Goal: Ask a question

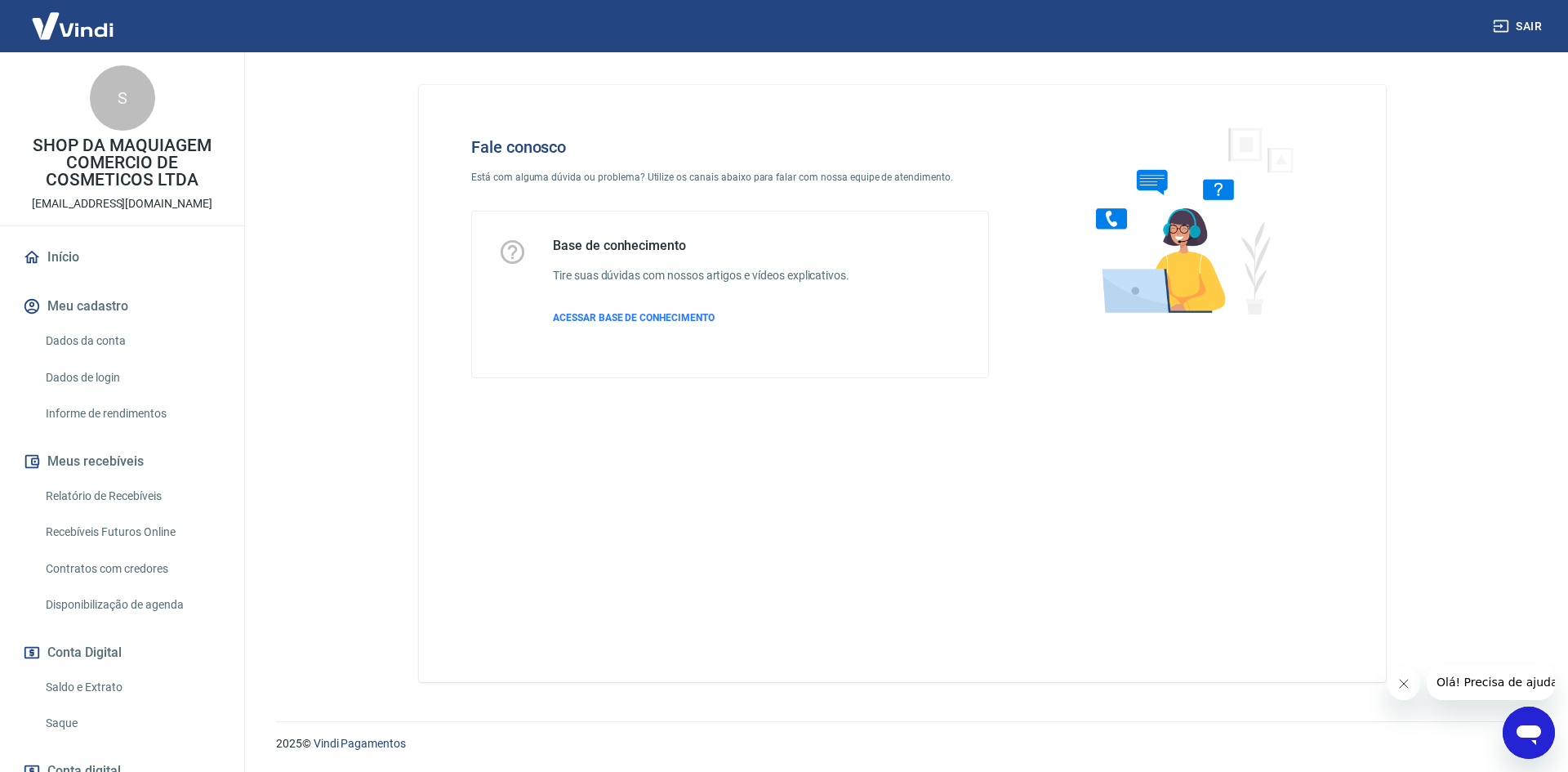
click at [1528, 733] on icon "Abrir janela de mensagens" at bounding box center [1529, 736] width 25 height 20
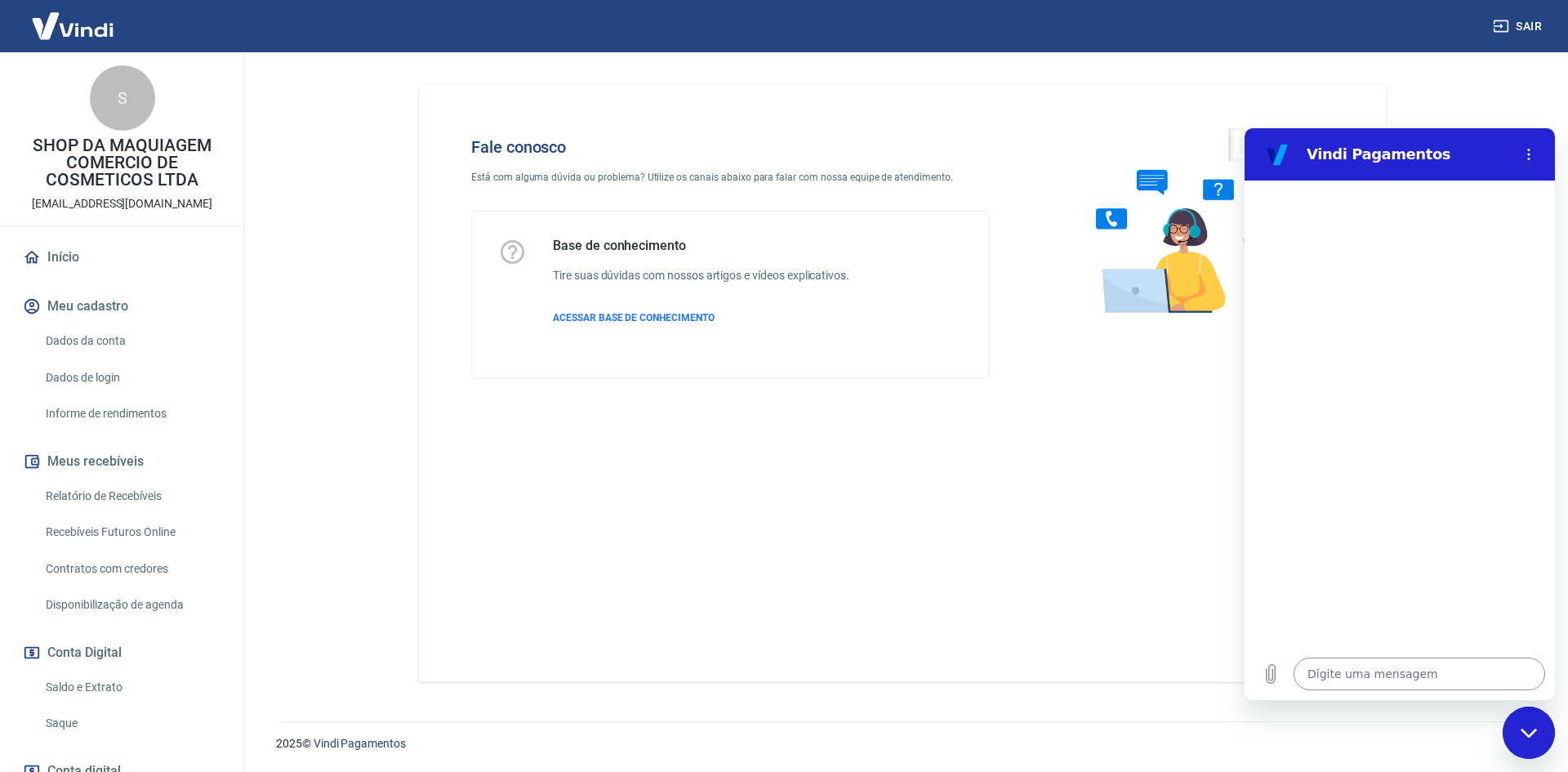
click at [1357, 673] on textarea at bounding box center [1420, 674] width 252 height 32
type textarea "c"
type textarea "x"
type textarea "cA"
type textarea "x"
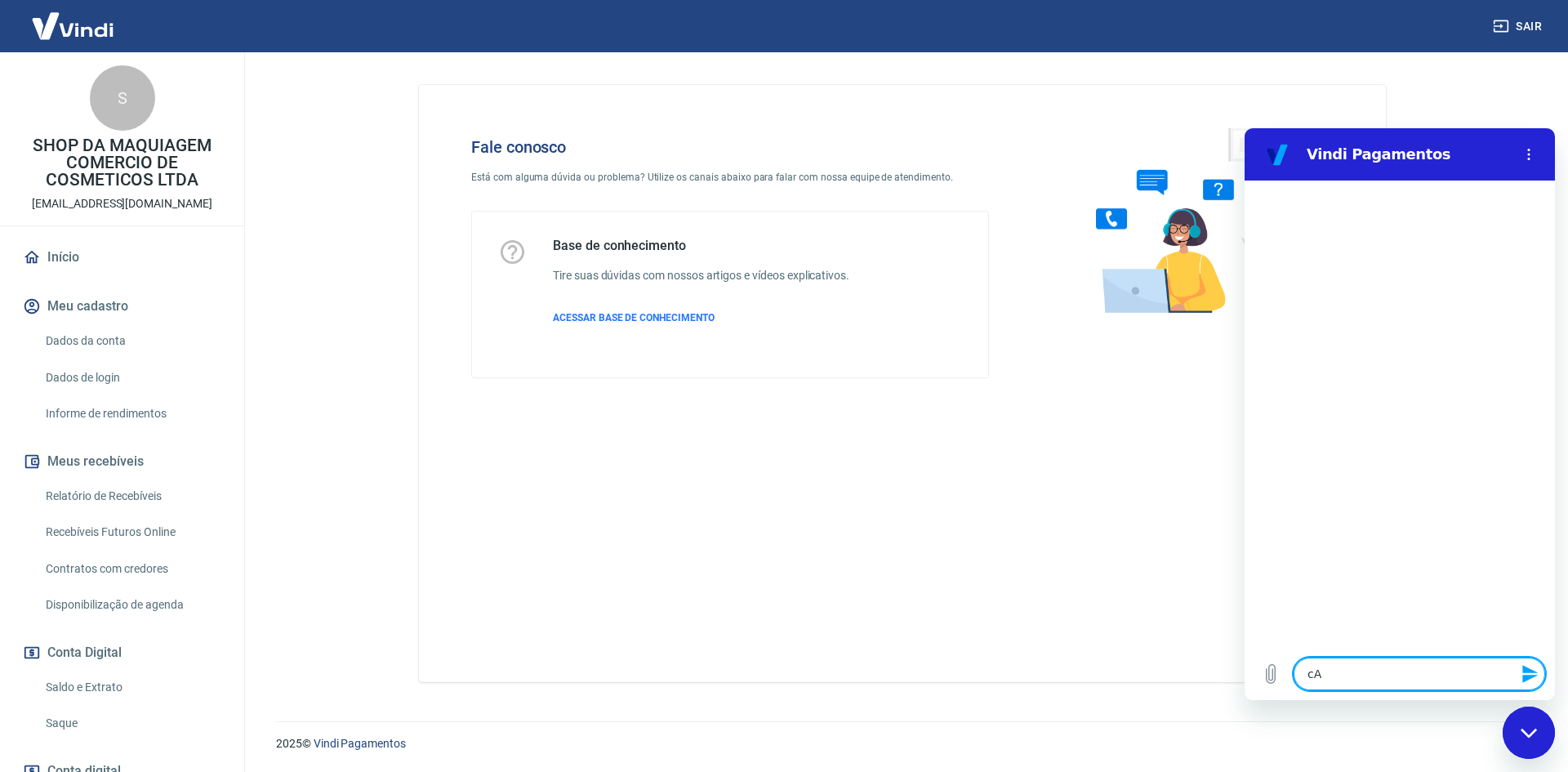
type textarea "c"
type textarea "x"
type textarea "c"
type textarea "x"
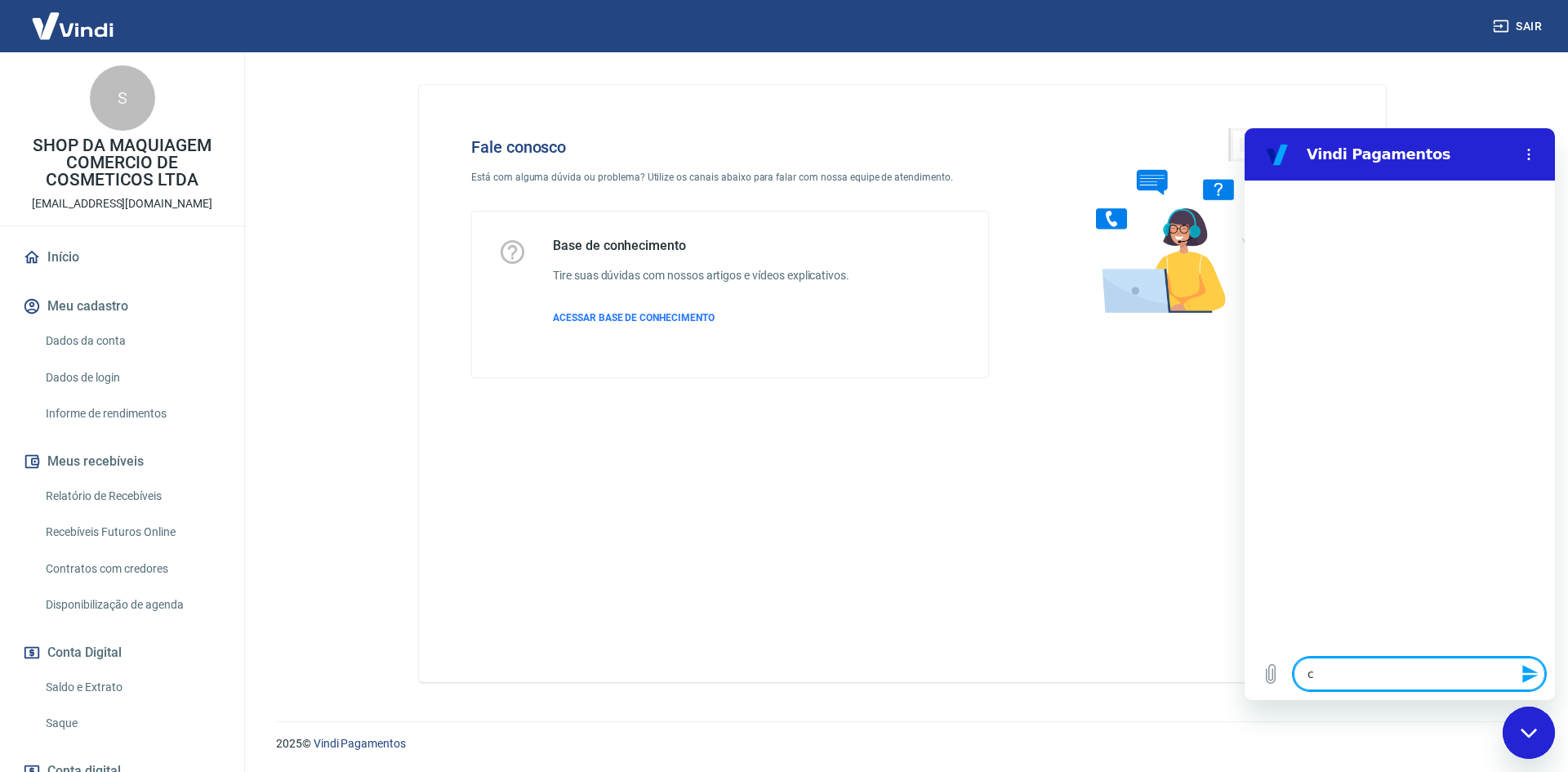
type textarea "ca"
type textarea "x"
type textarea "c"
type textarea "x"
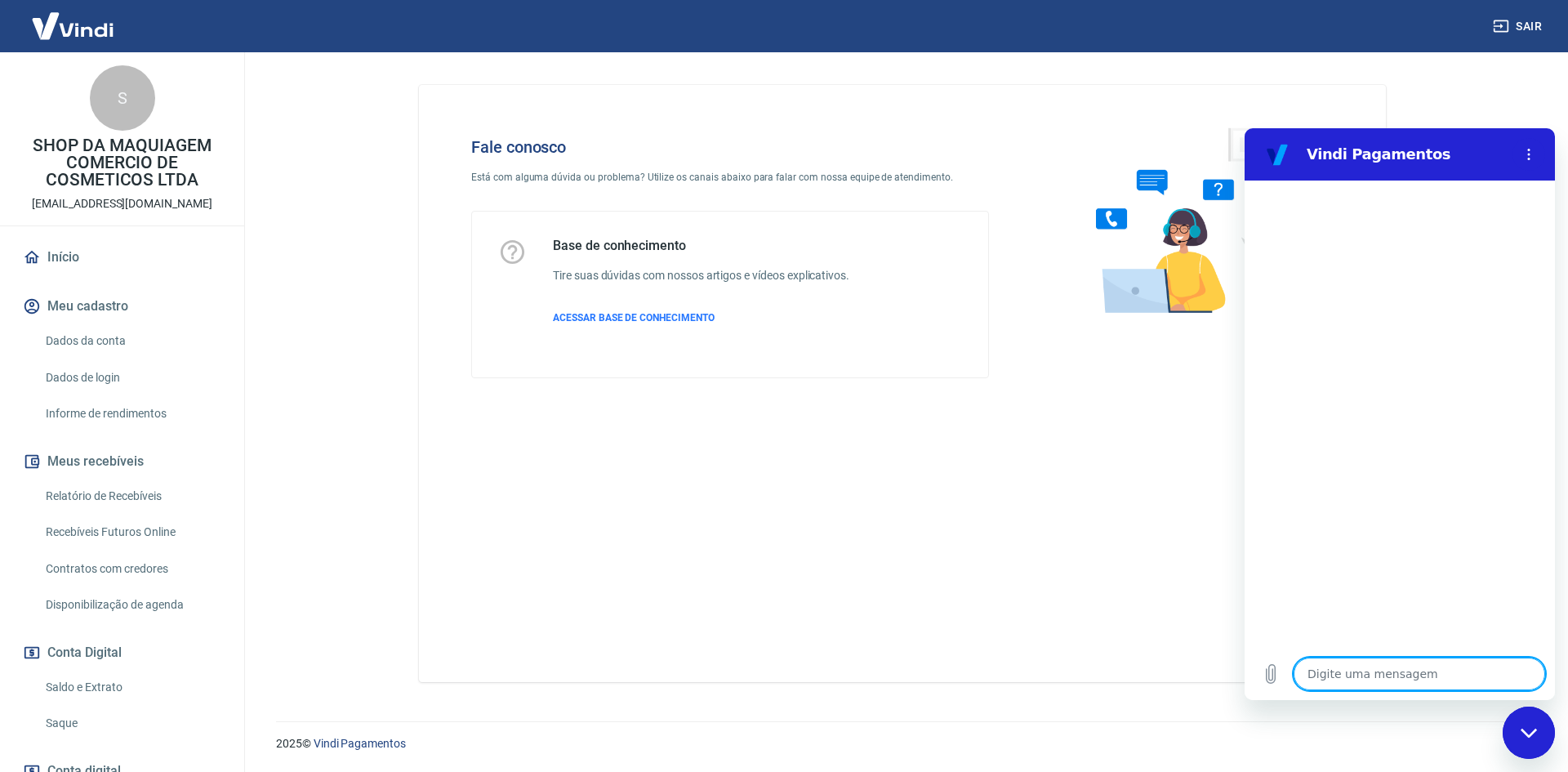
type textarea "C"
type textarea "x"
type textarea "Ca"
type textarea "x"
type textarea "Can"
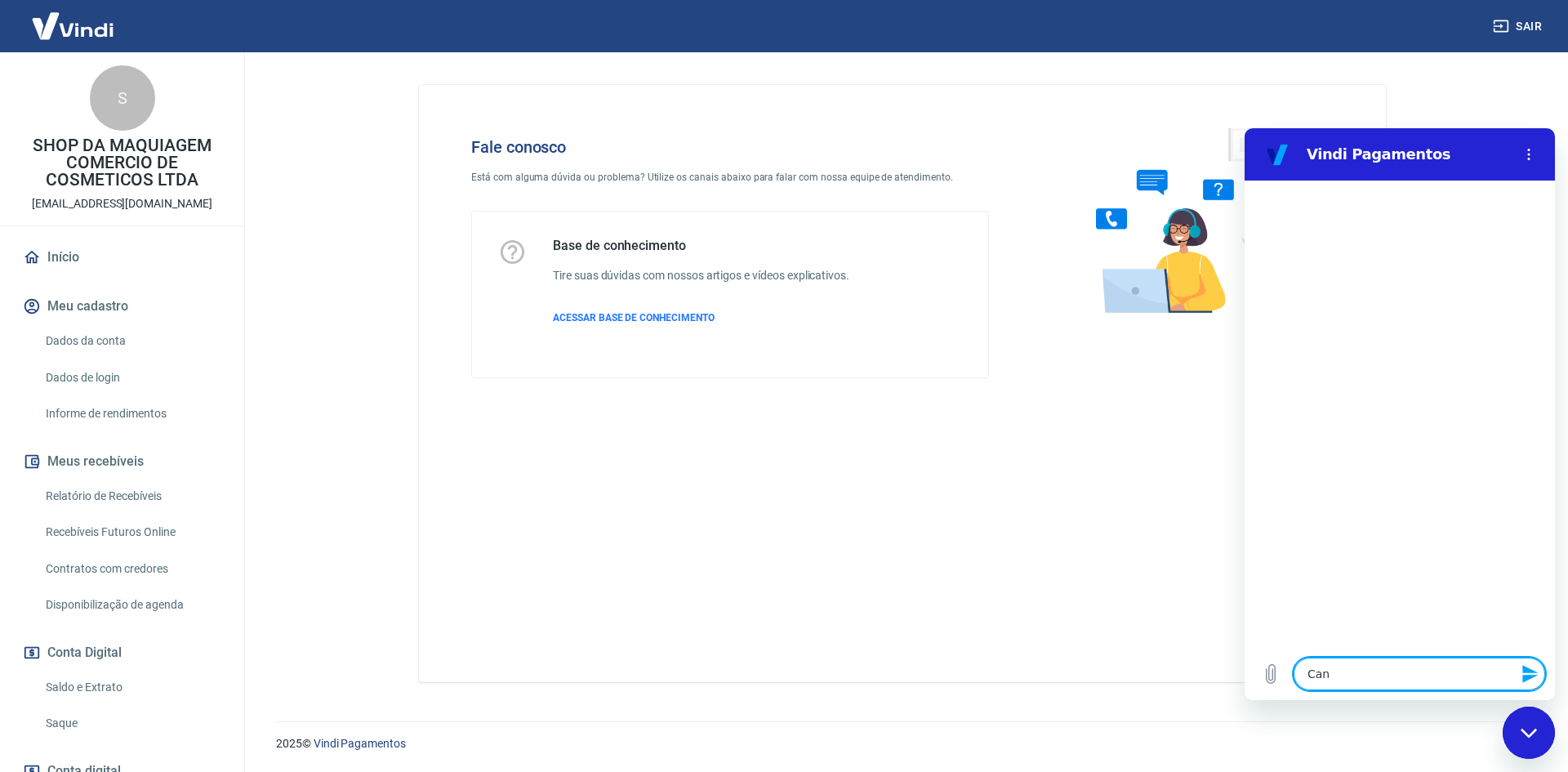
type textarea "x"
type textarea "Canc"
type textarea "x"
type textarea "Cance"
type textarea "x"
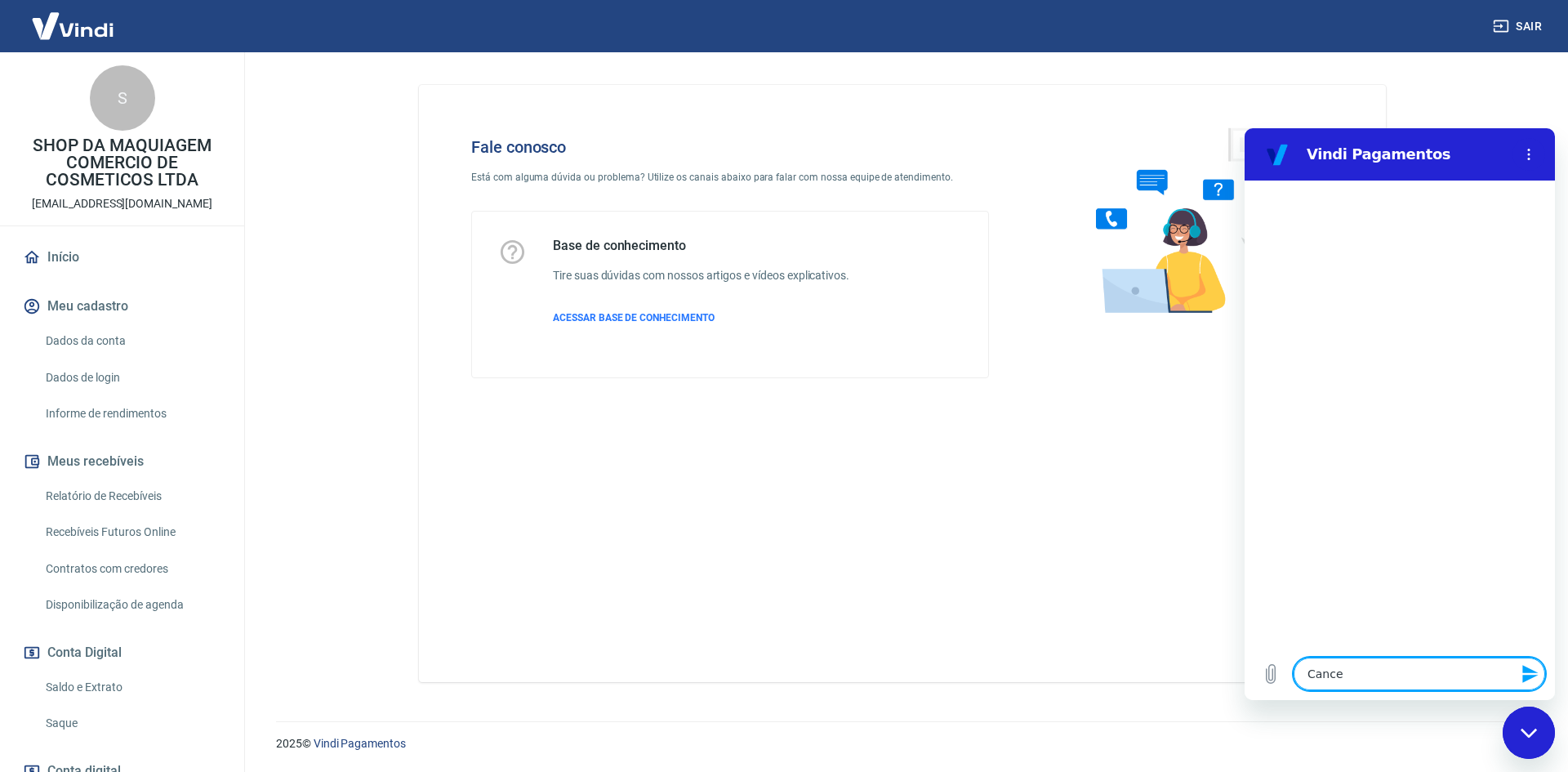
type textarea "Cancel"
type textarea "x"
type textarea "Cancela"
type textarea "x"
type textarea "Cancelam"
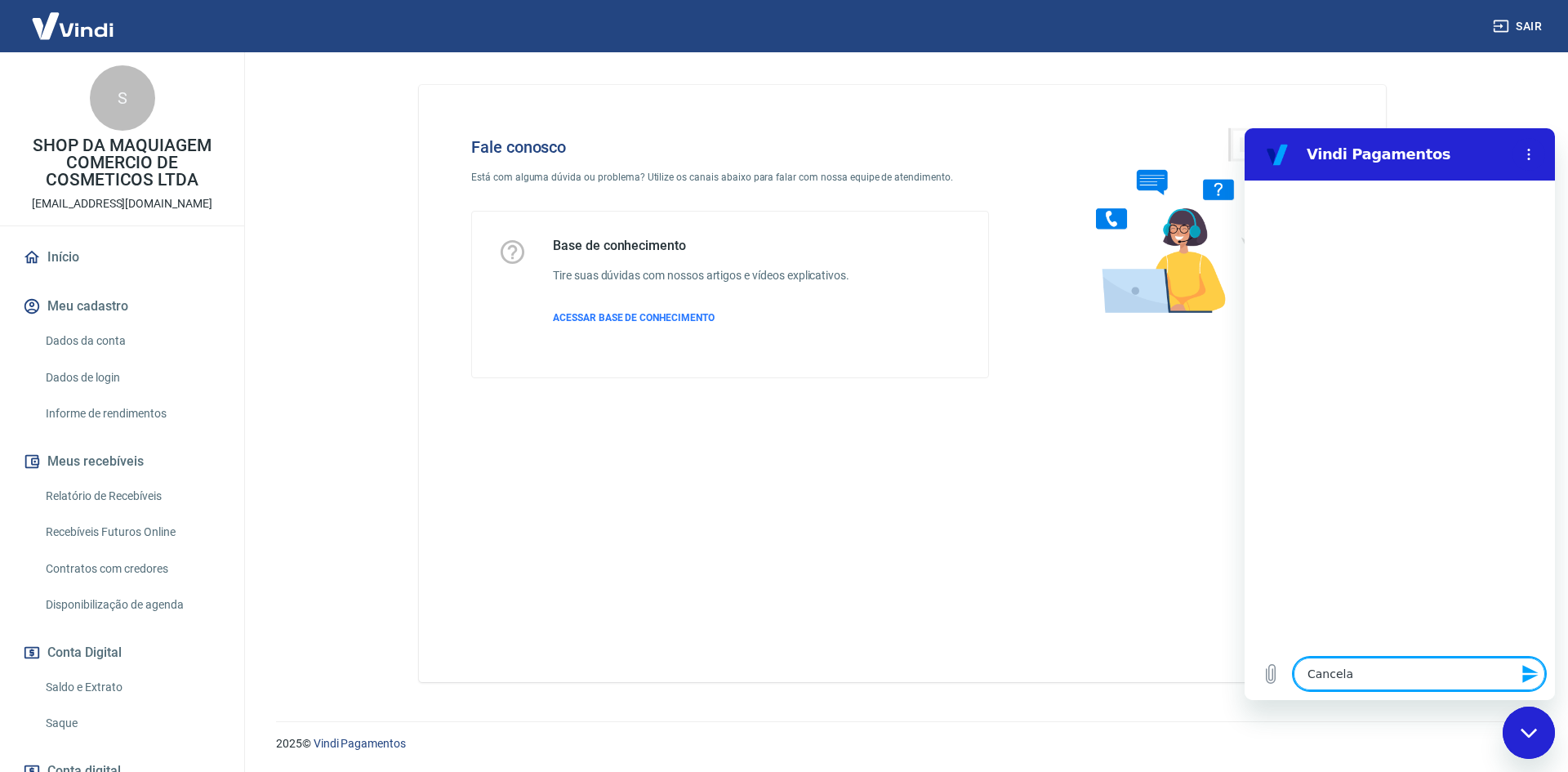
type textarea "x"
type textarea "Cancelame"
type textarea "x"
type textarea "Cancelamen"
type textarea "x"
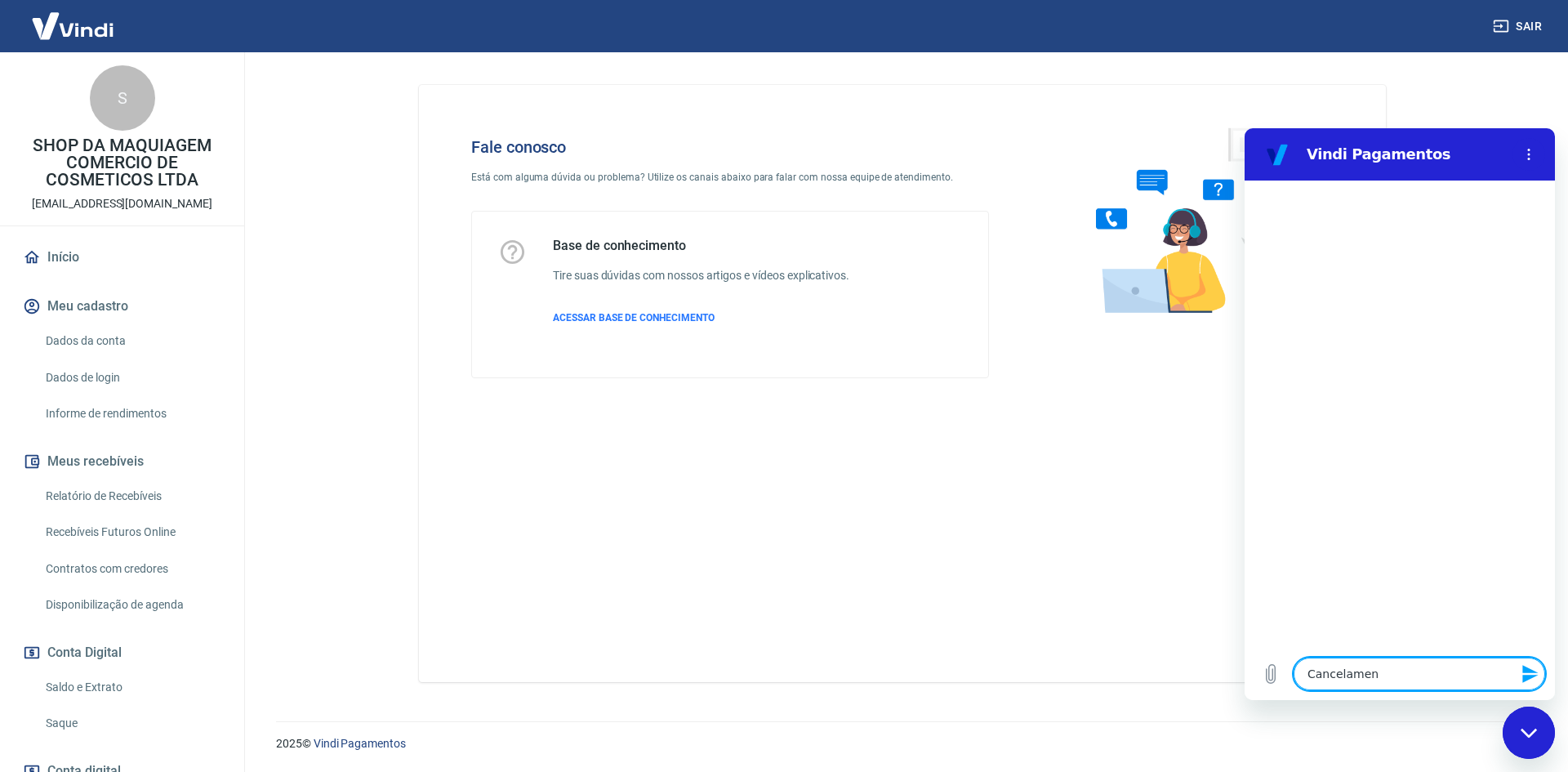
type textarea "Cancelament"
type textarea "x"
type textarea "Cancelamento"
type textarea "x"
type textarea "Cancelamento"
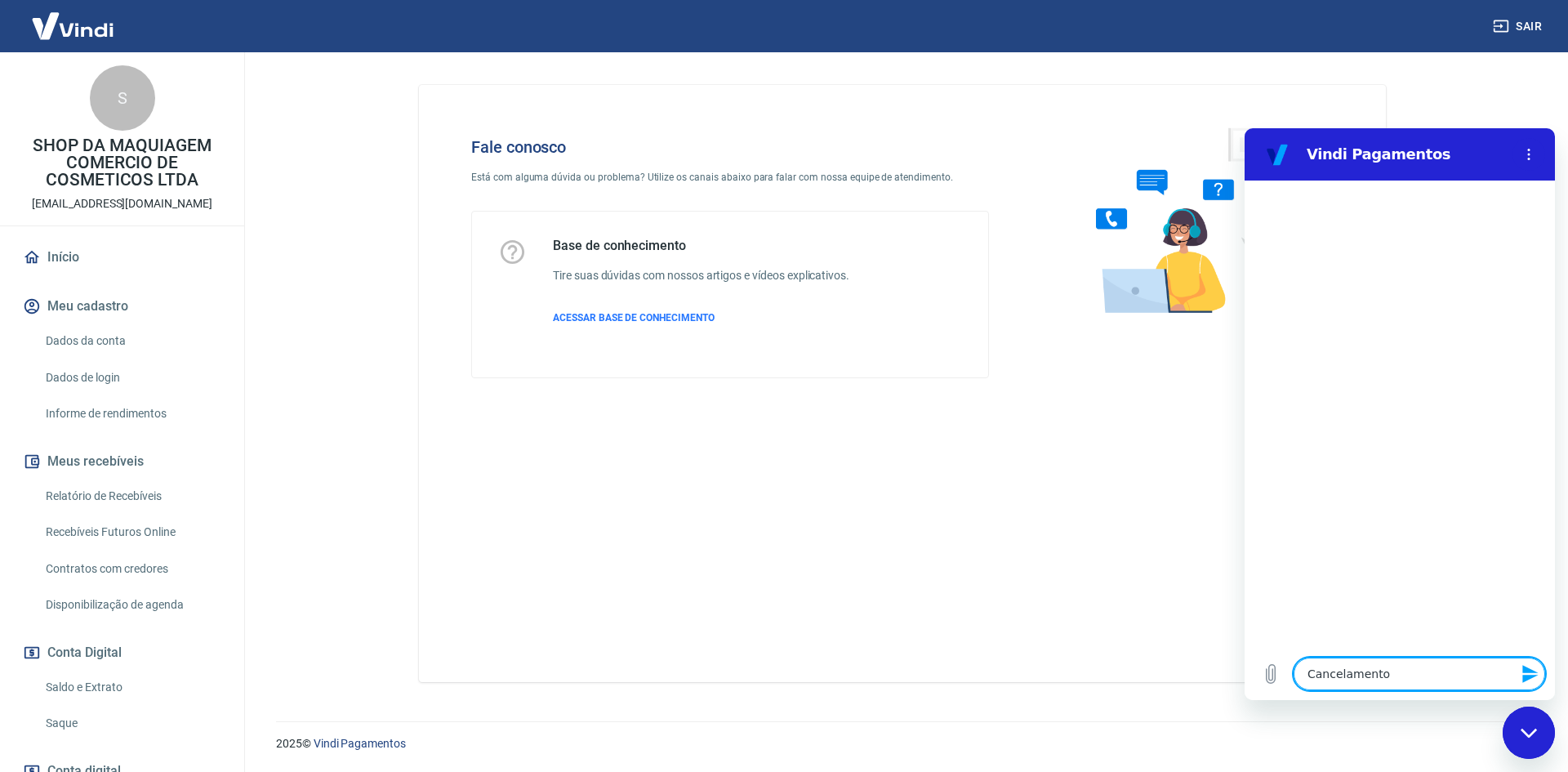
type textarea "x"
type textarea "Cancelamento d"
type textarea "x"
type textarea "Cancelamento de"
type textarea "x"
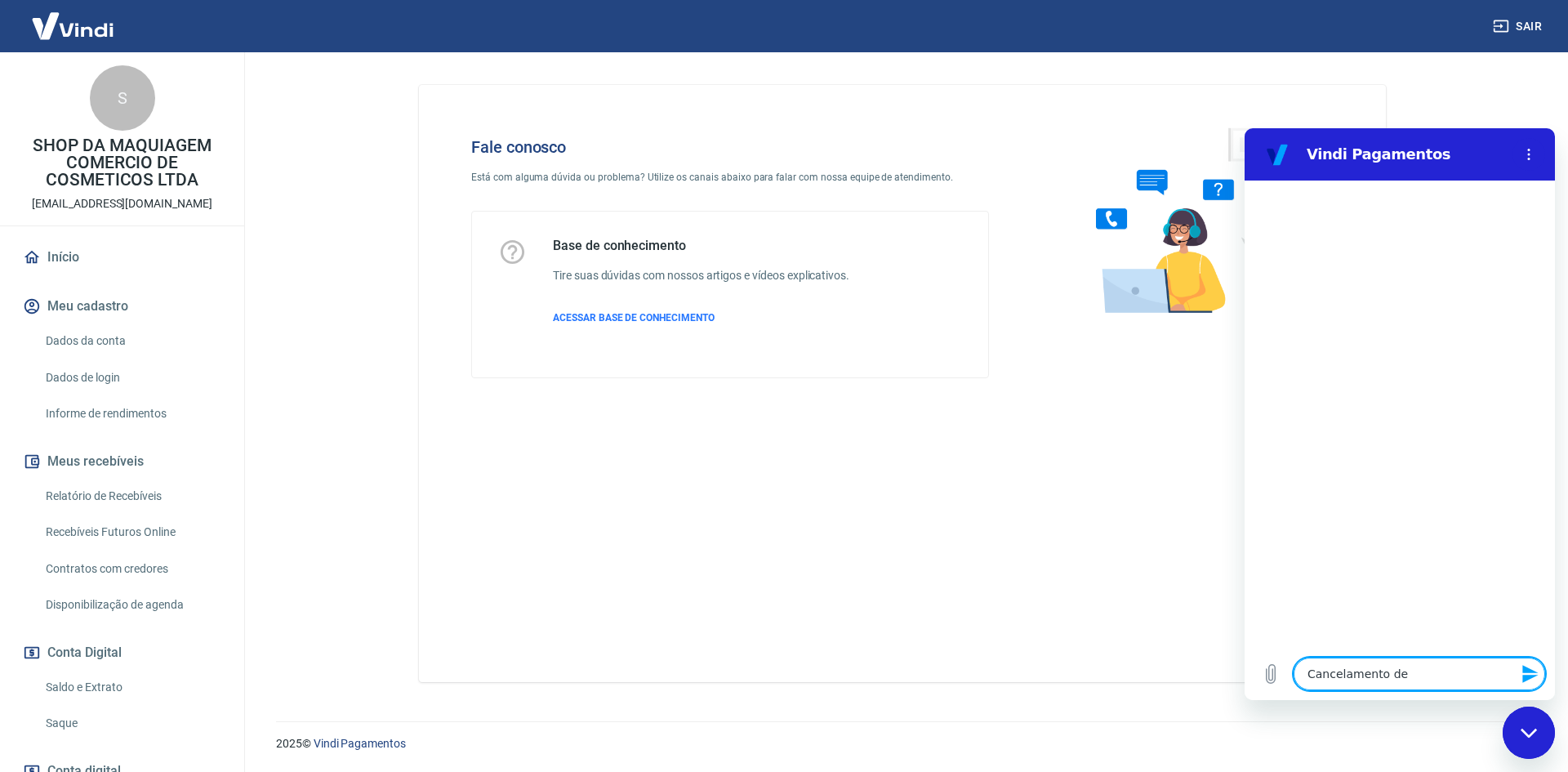
type textarea "Cancelamento de"
type textarea "x"
type textarea "Cancelamento de v"
type textarea "x"
type textarea "Cancelamento de ve"
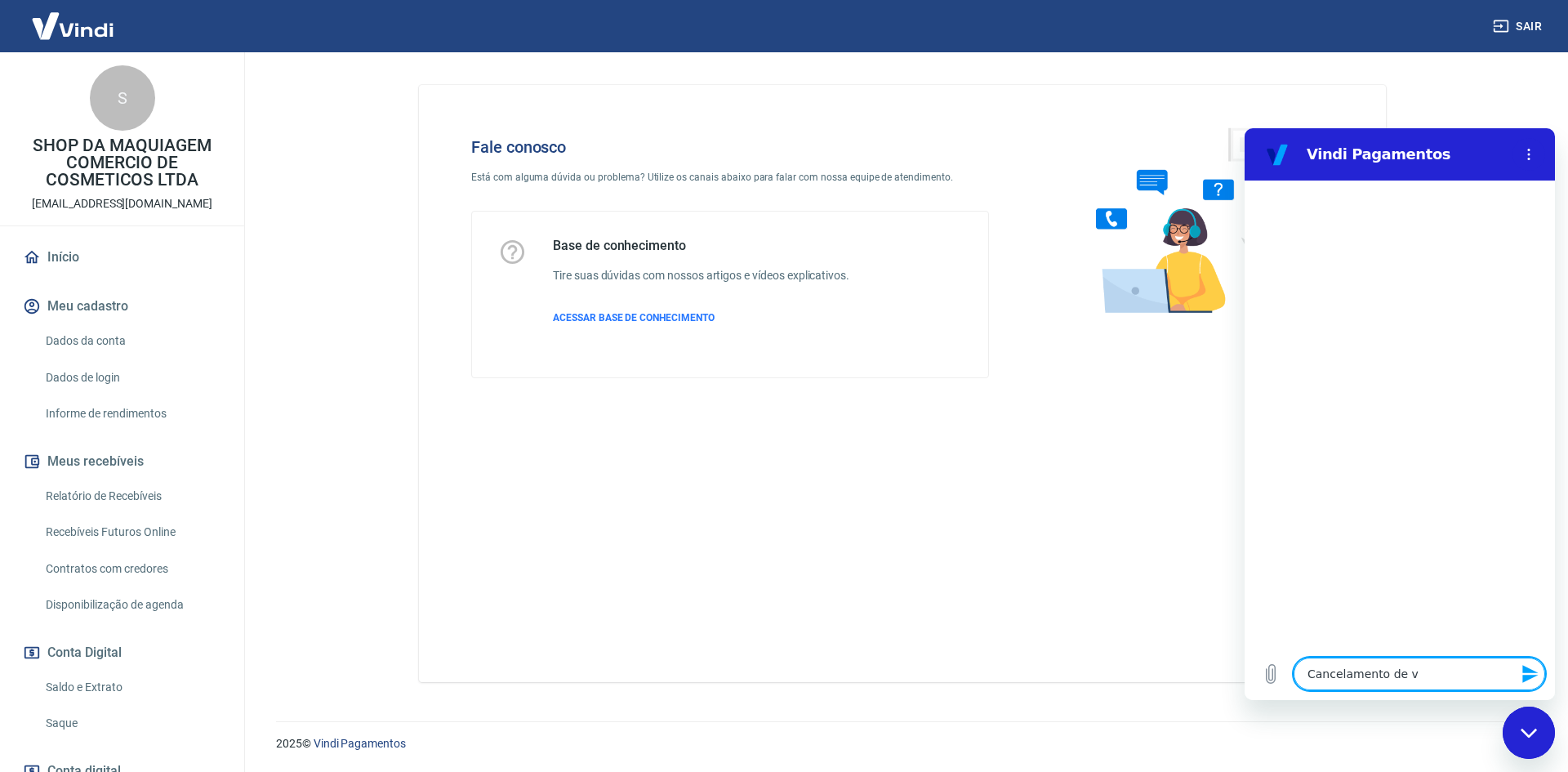
type textarea "x"
type textarea "Cancelamento de ven"
type textarea "x"
type textarea "Cancelamento de vend"
type textarea "x"
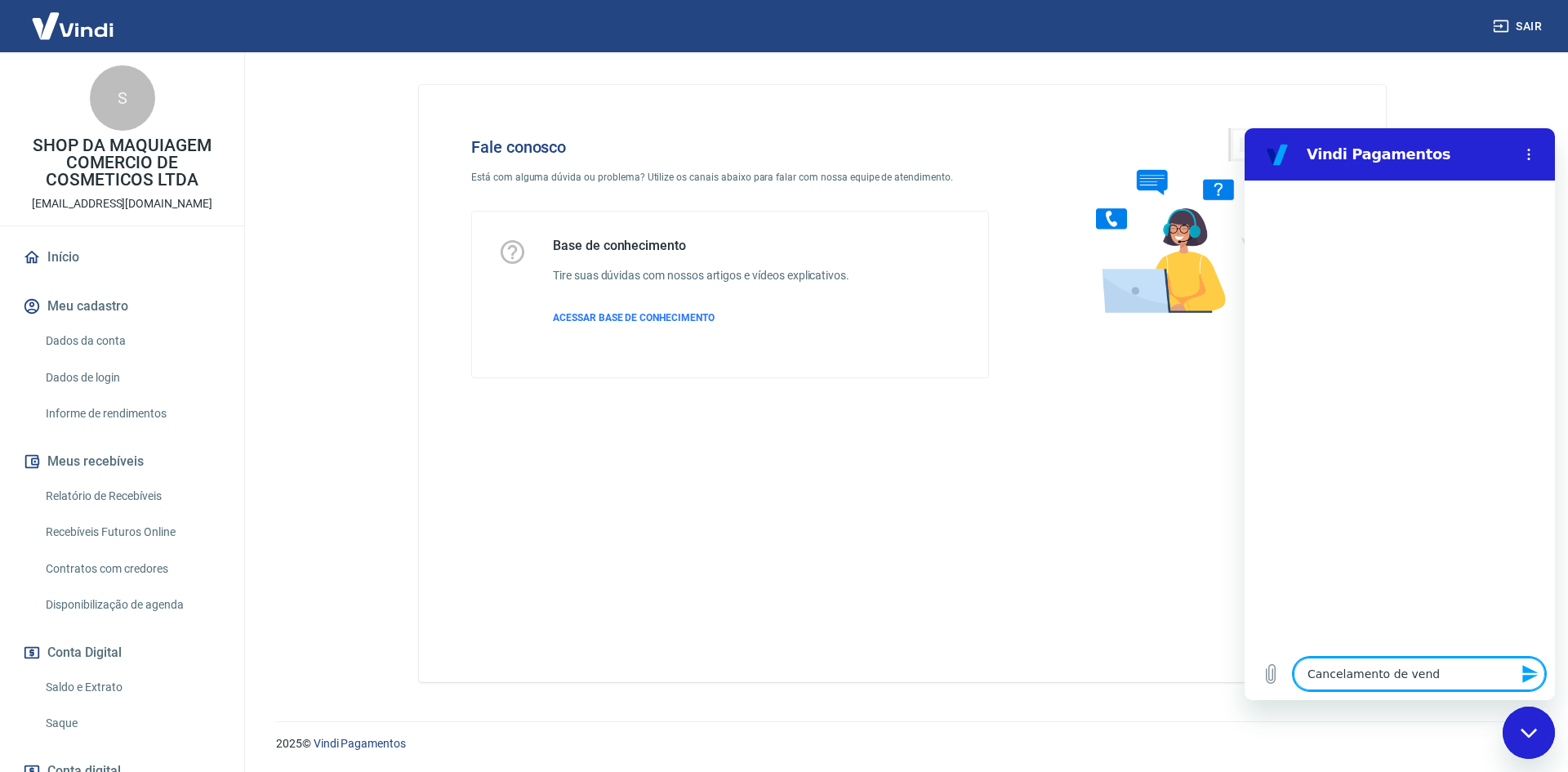
type textarea "Cancelamento de venda"
type textarea "x"
type textarea "Cancelamento de vendas"
type textarea "x"
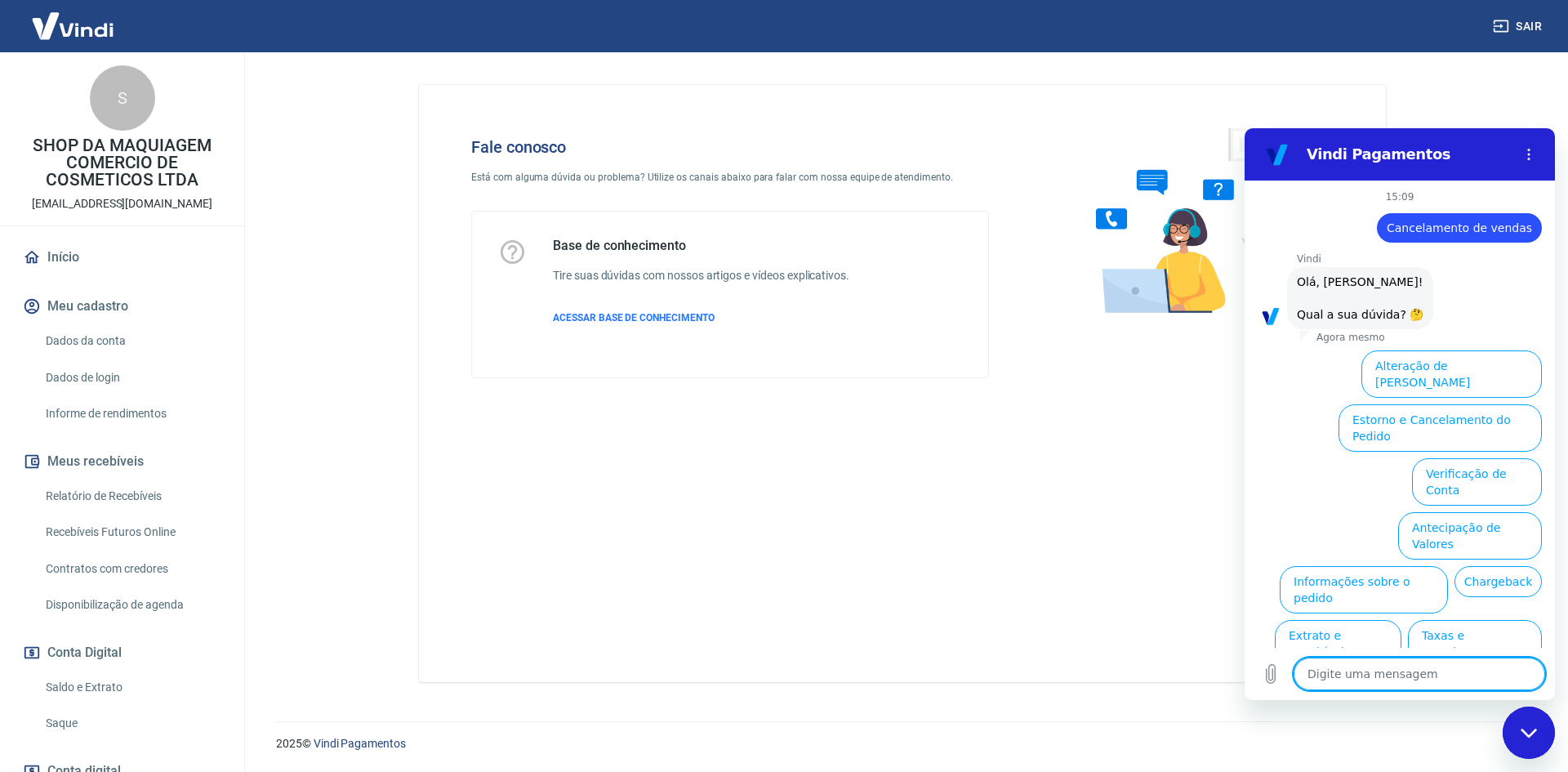
scroll to position [54, 0]
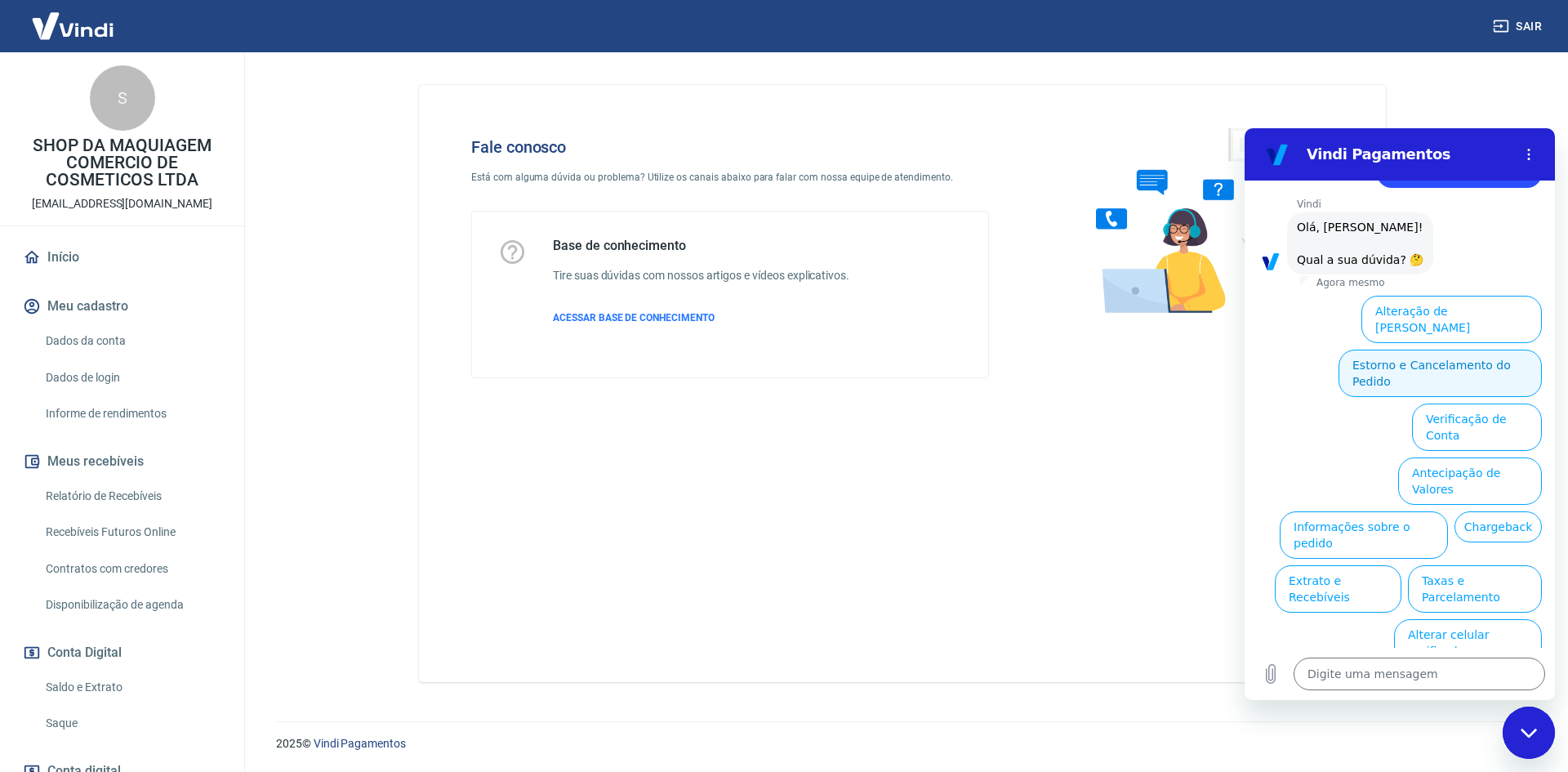
click at [1412, 367] on button "Estorno e Cancelamento do Pedido" at bounding box center [1440, 374] width 203 height 48
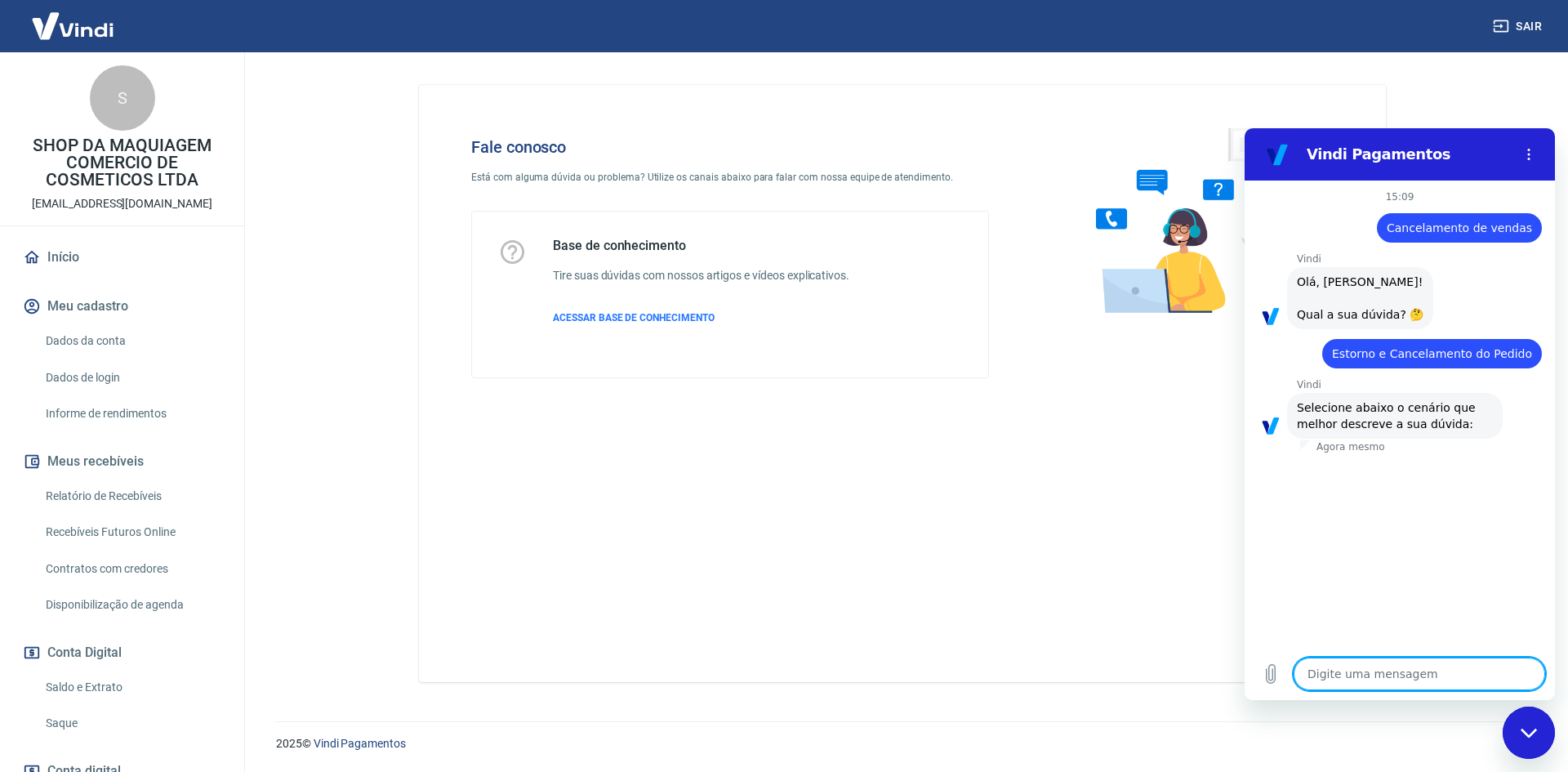
scroll to position [100, 0]
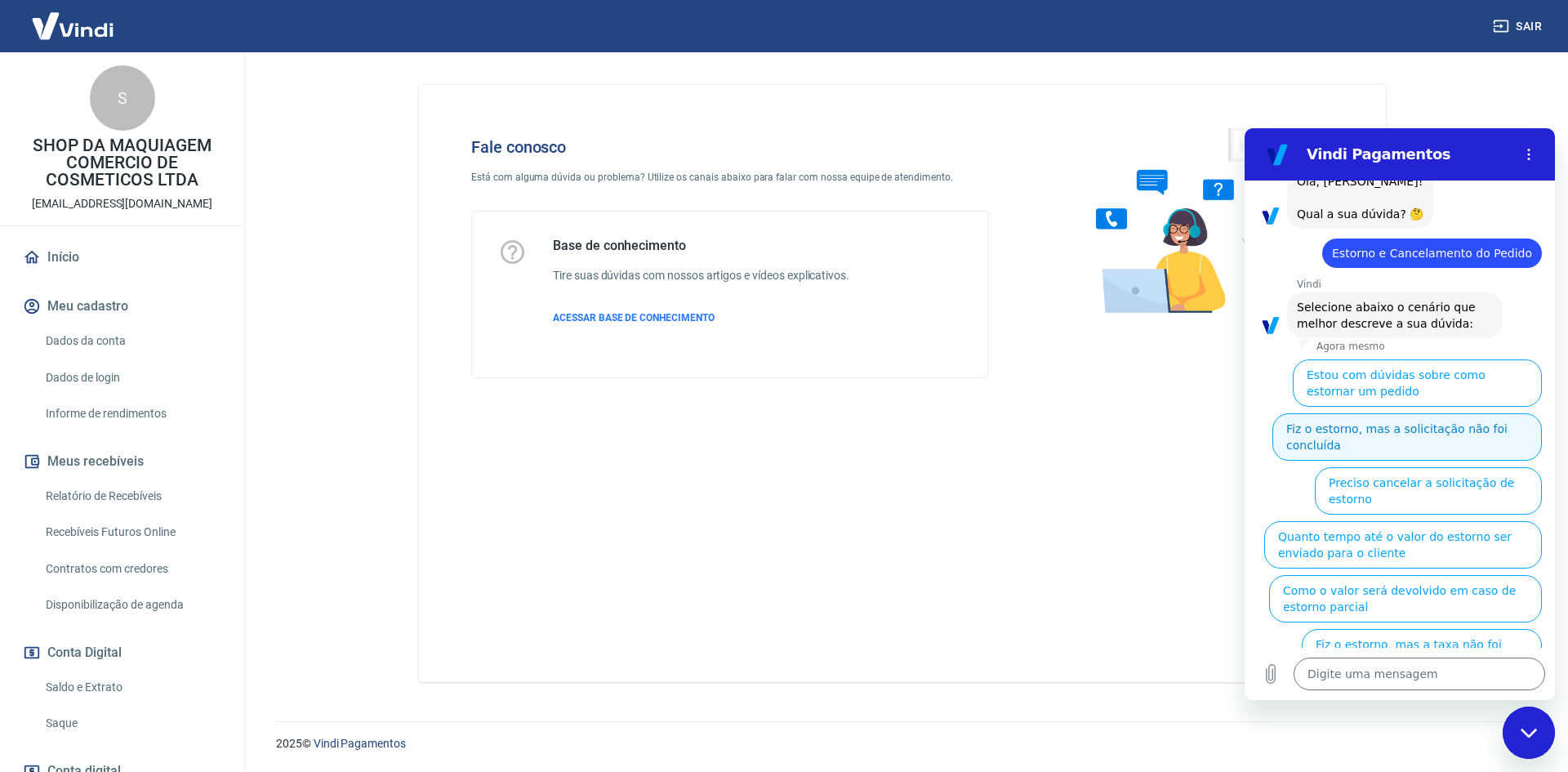
click at [1386, 441] on button "Fiz o estorno, mas a solicitação não foi concluída" at bounding box center [1407, 437] width 270 height 48
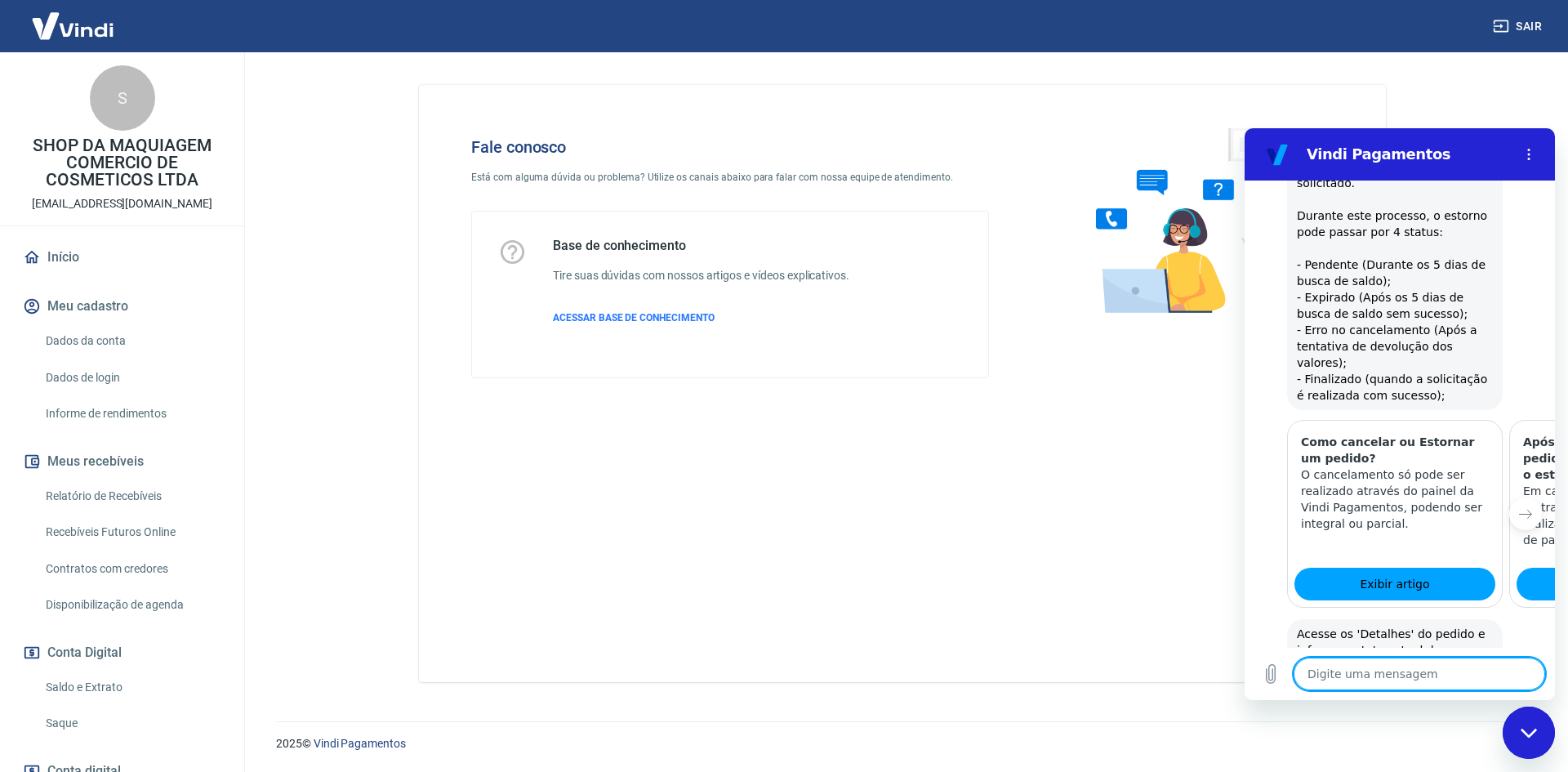
scroll to position [641, 0]
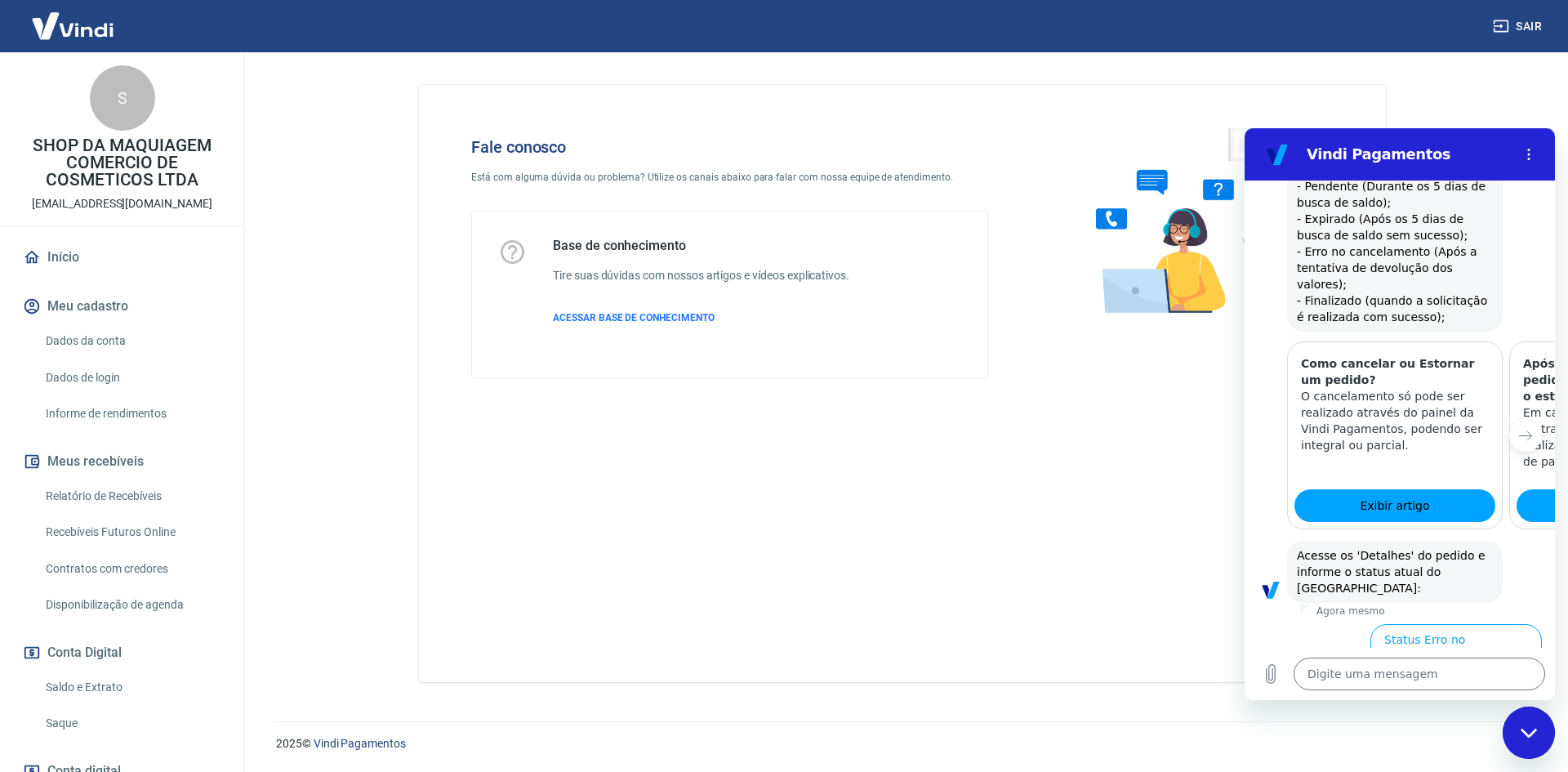
click at [1367, 678] on button "Status Pendente" at bounding box center [1375, 702] width 110 height 48
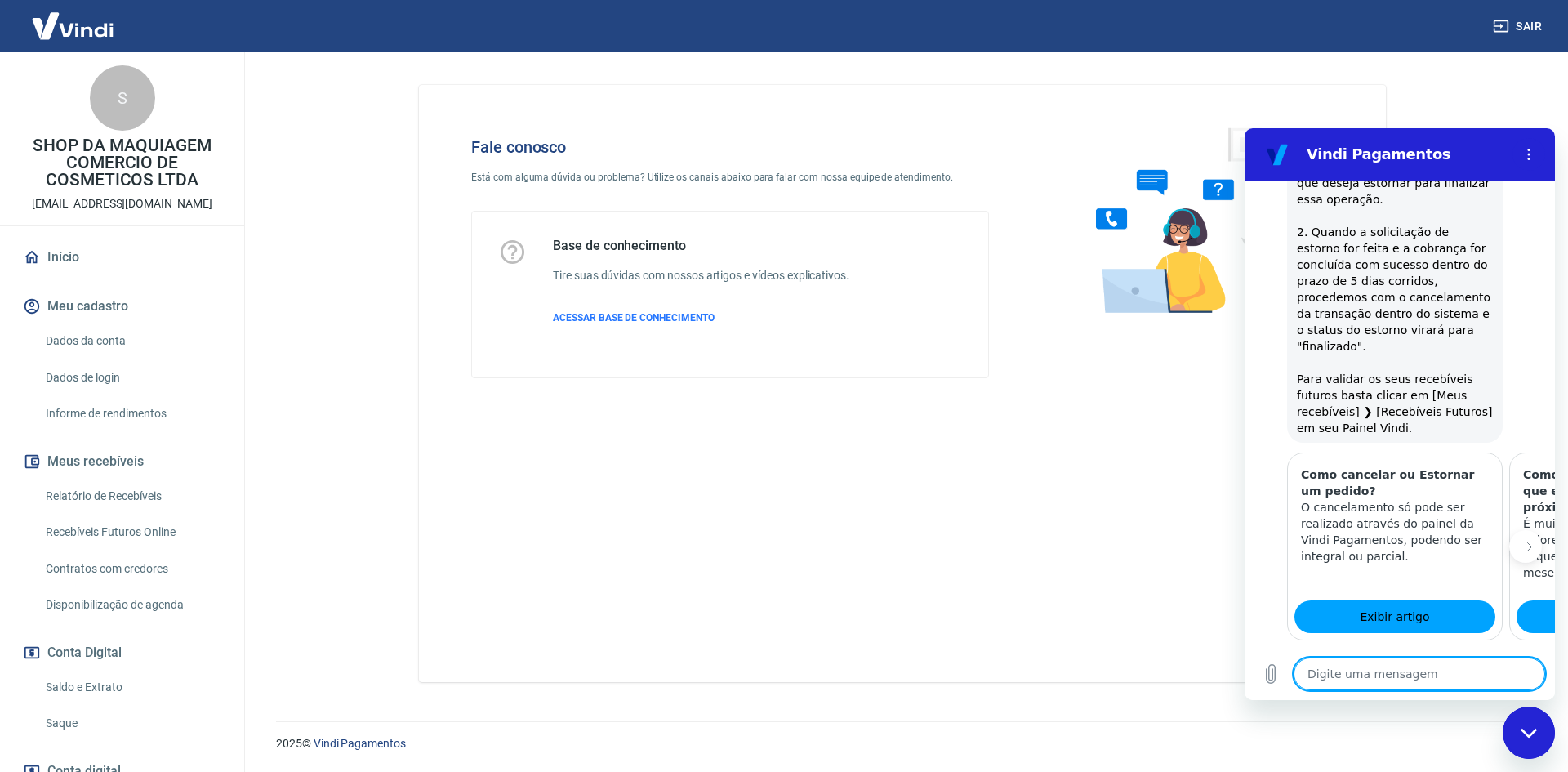
scroll to position [1556, 0]
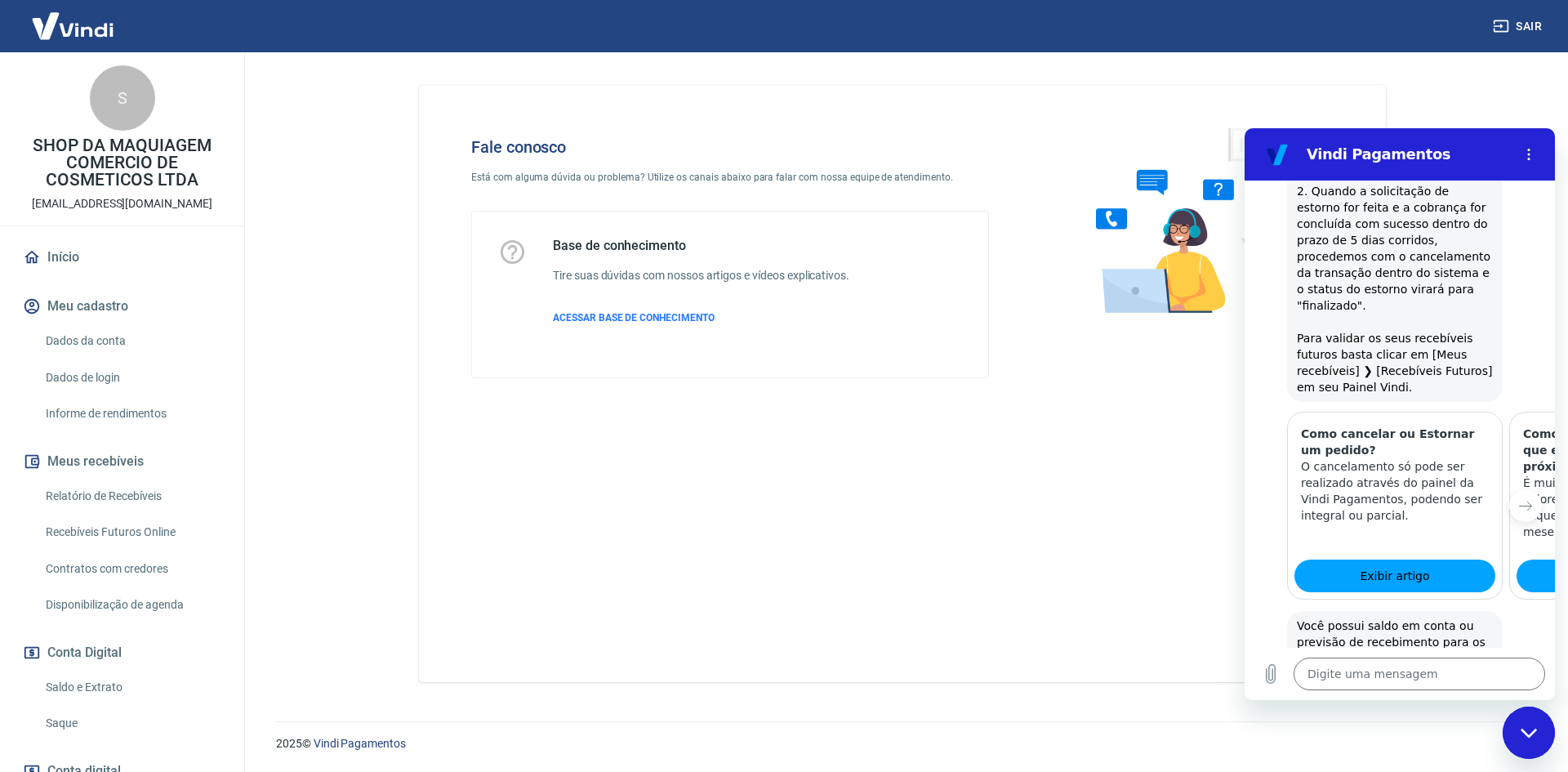
click at [1455, 695] on button "Sim" at bounding box center [1463, 710] width 47 height 31
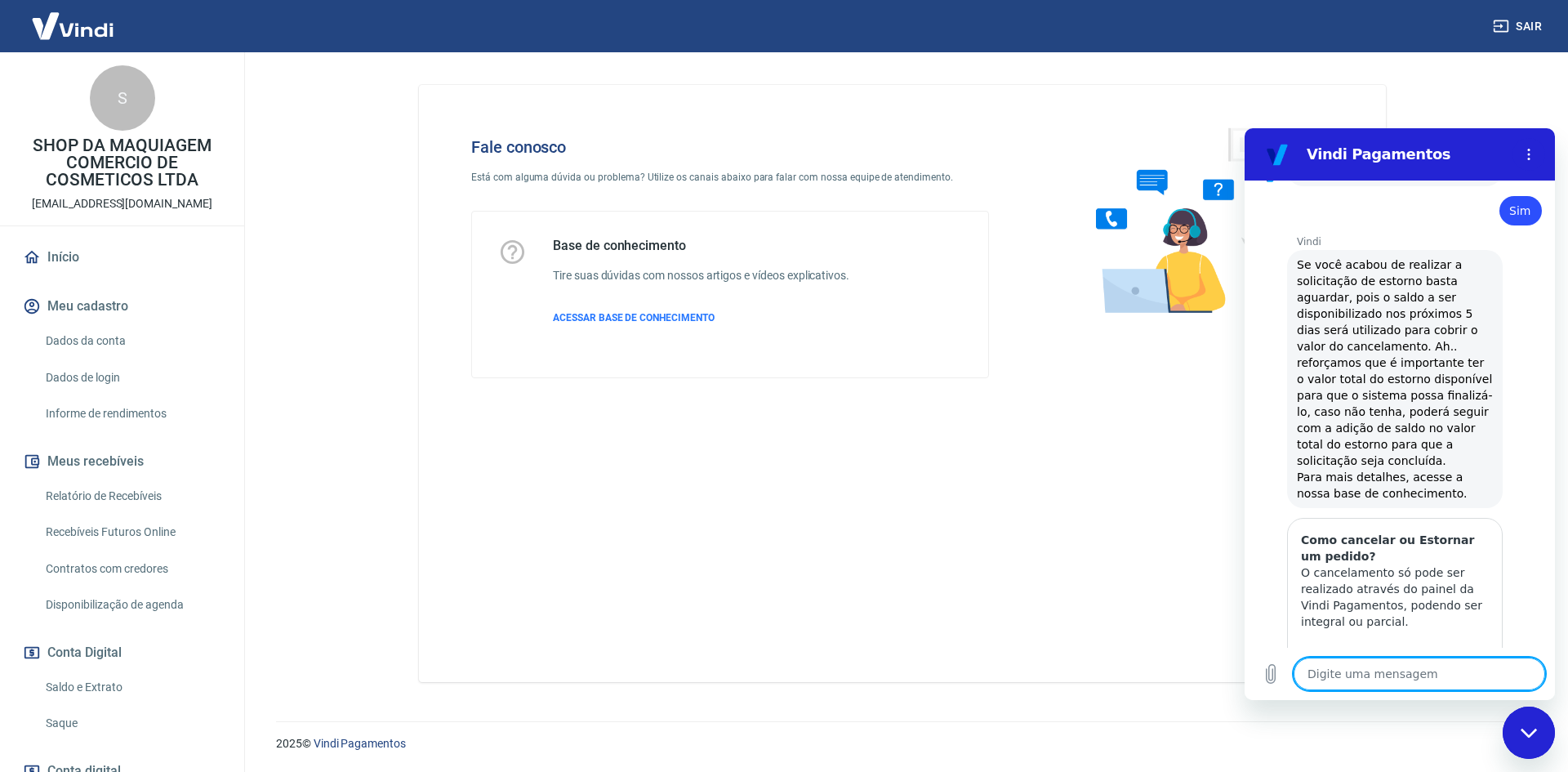
scroll to position [2085, 0]
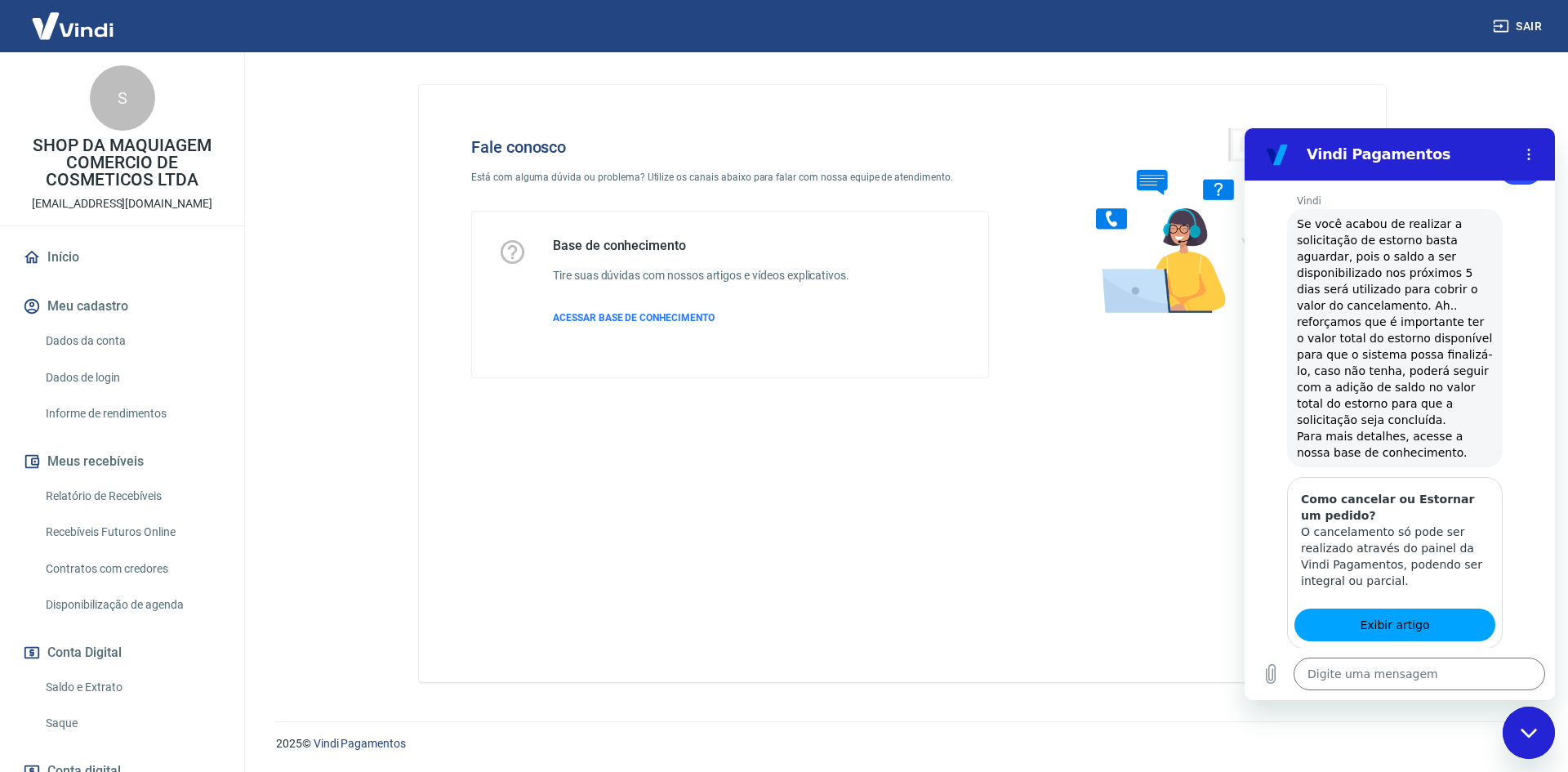
click at [1454, 711] on button "Sim" at bounding box center [1463, 726] width 47 height 31
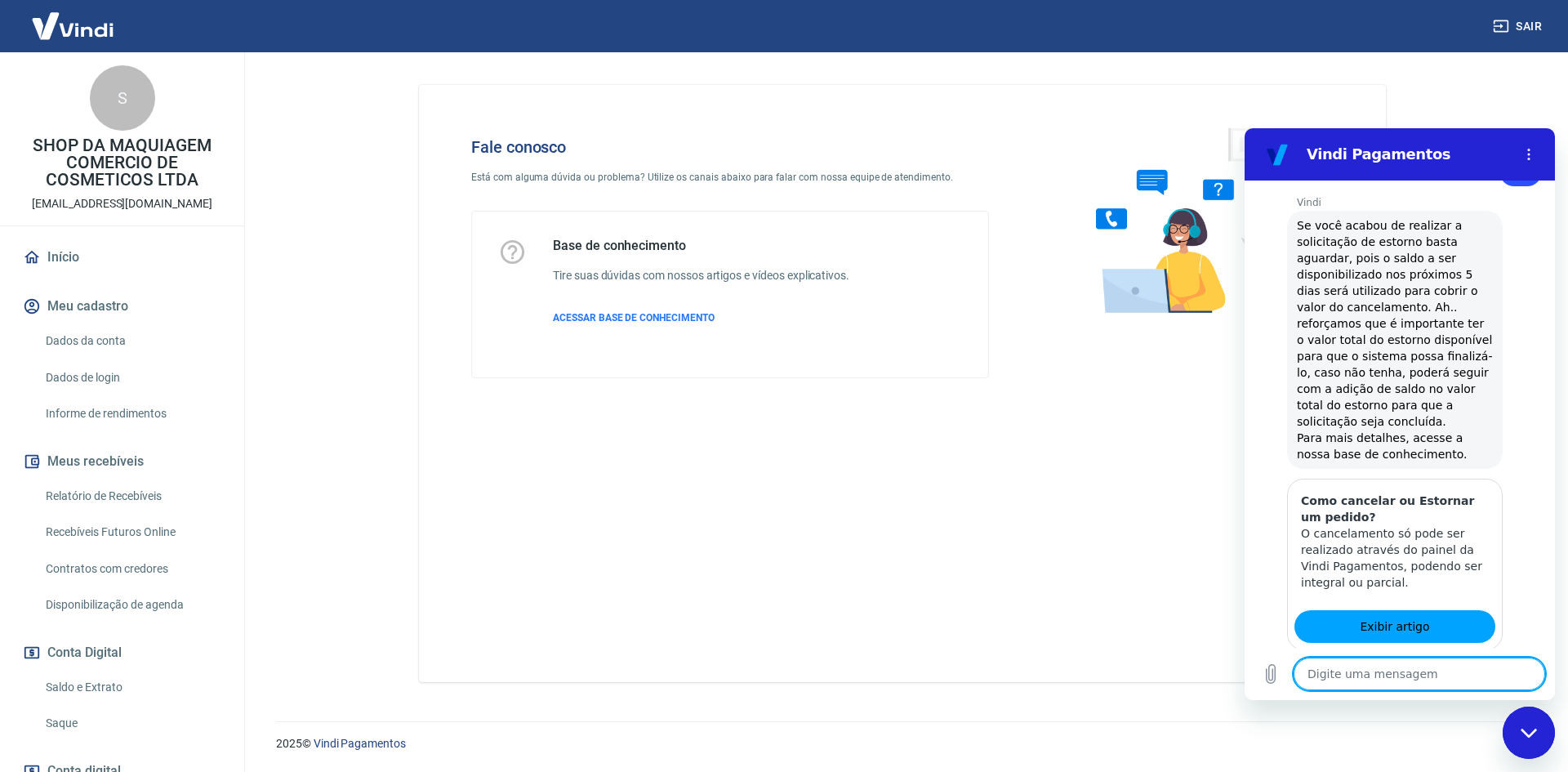
scroll to position [2086, 0]
type textarea "x"
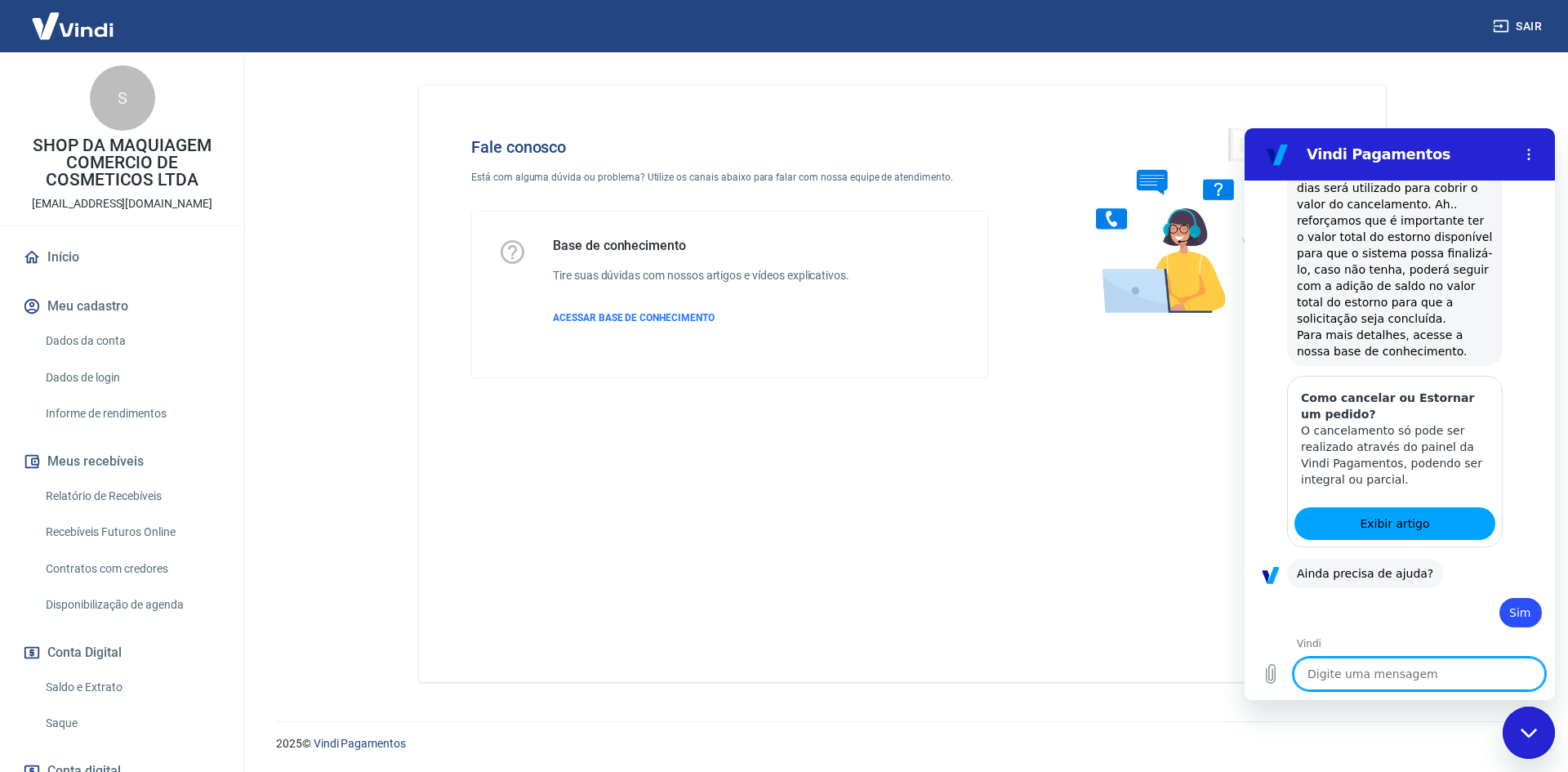
scroll to position [2528, 0]
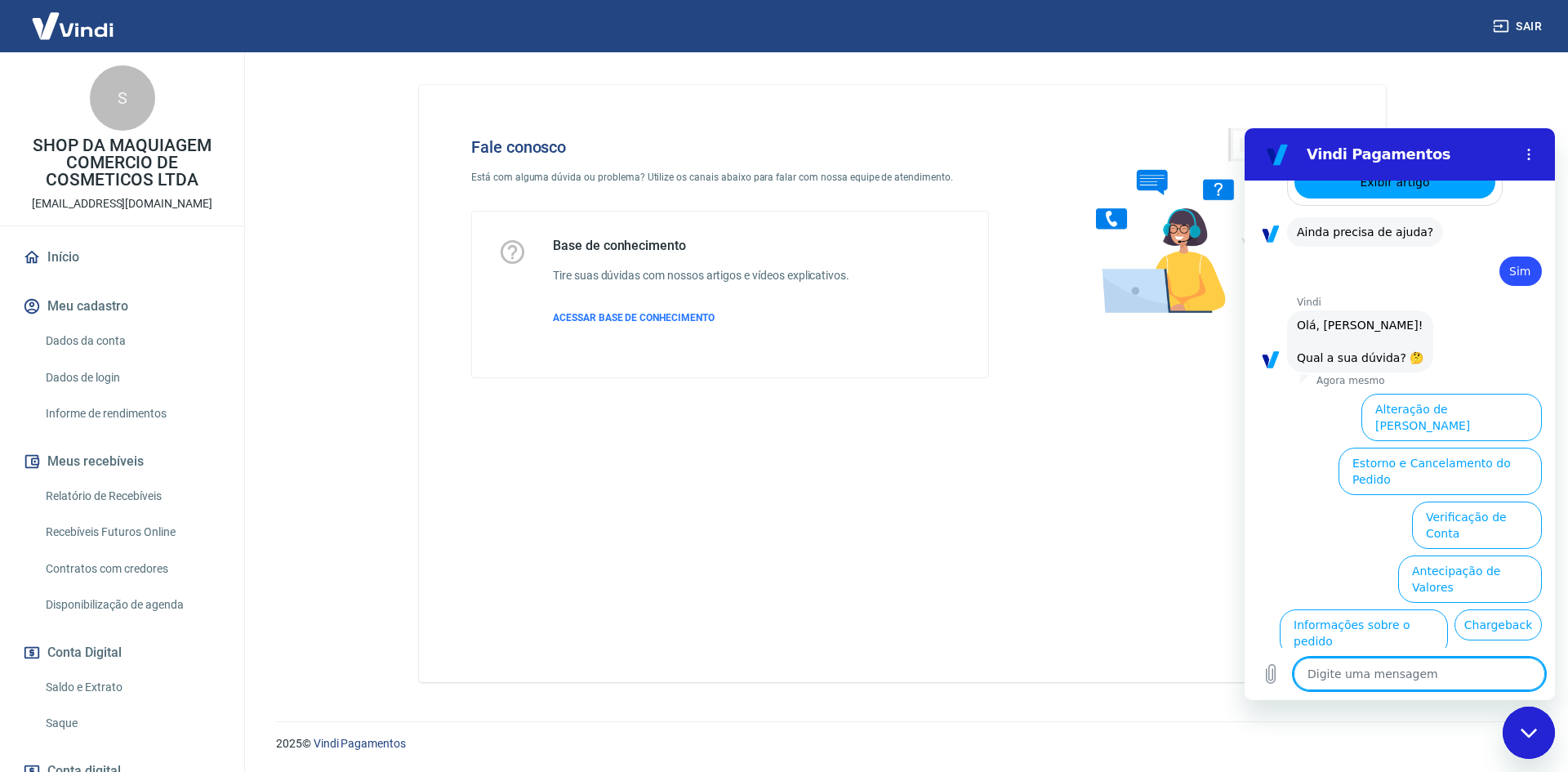
type textarea "a"
type textarea "x"
type textarea "at"
type textarea "x"
type textarea "ate"
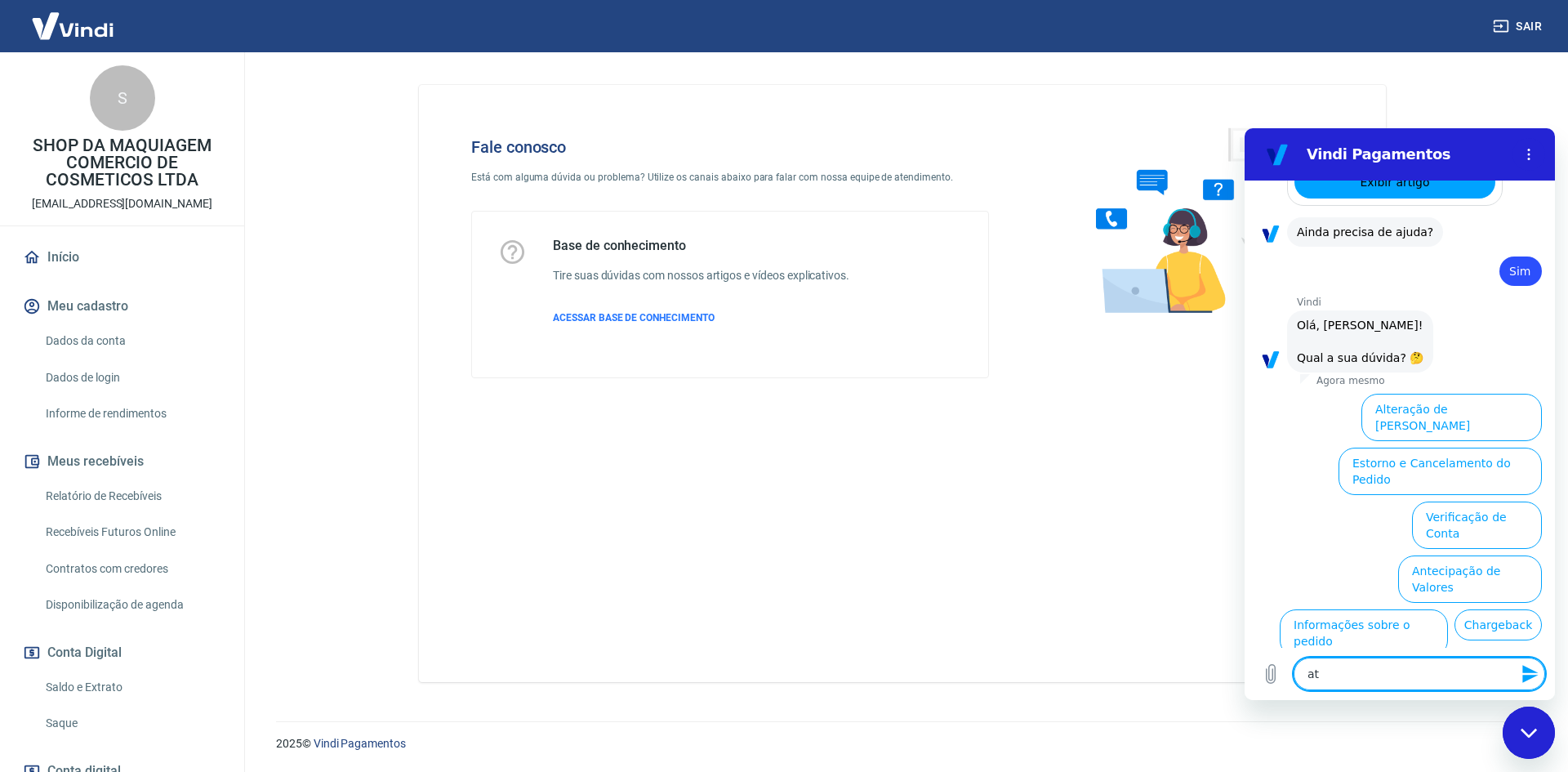
type textarea "x"
type textarea "ated"
type textarea "x"
type textarea "ate"
type textarea "x"
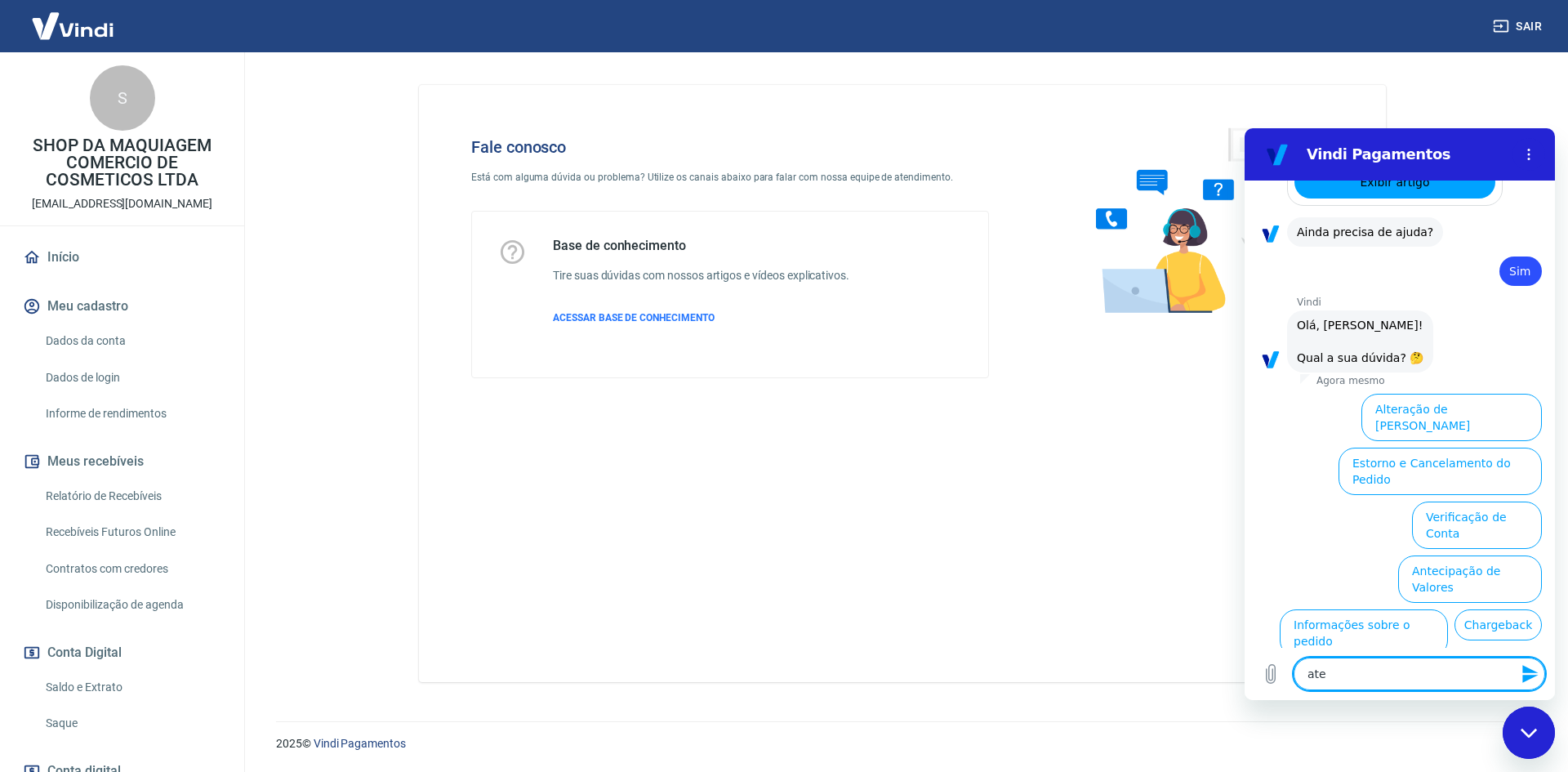
type textarea "aten"
type textarea "x"
type textarea "atend"
type textarea "x"
type textarea "atendi"
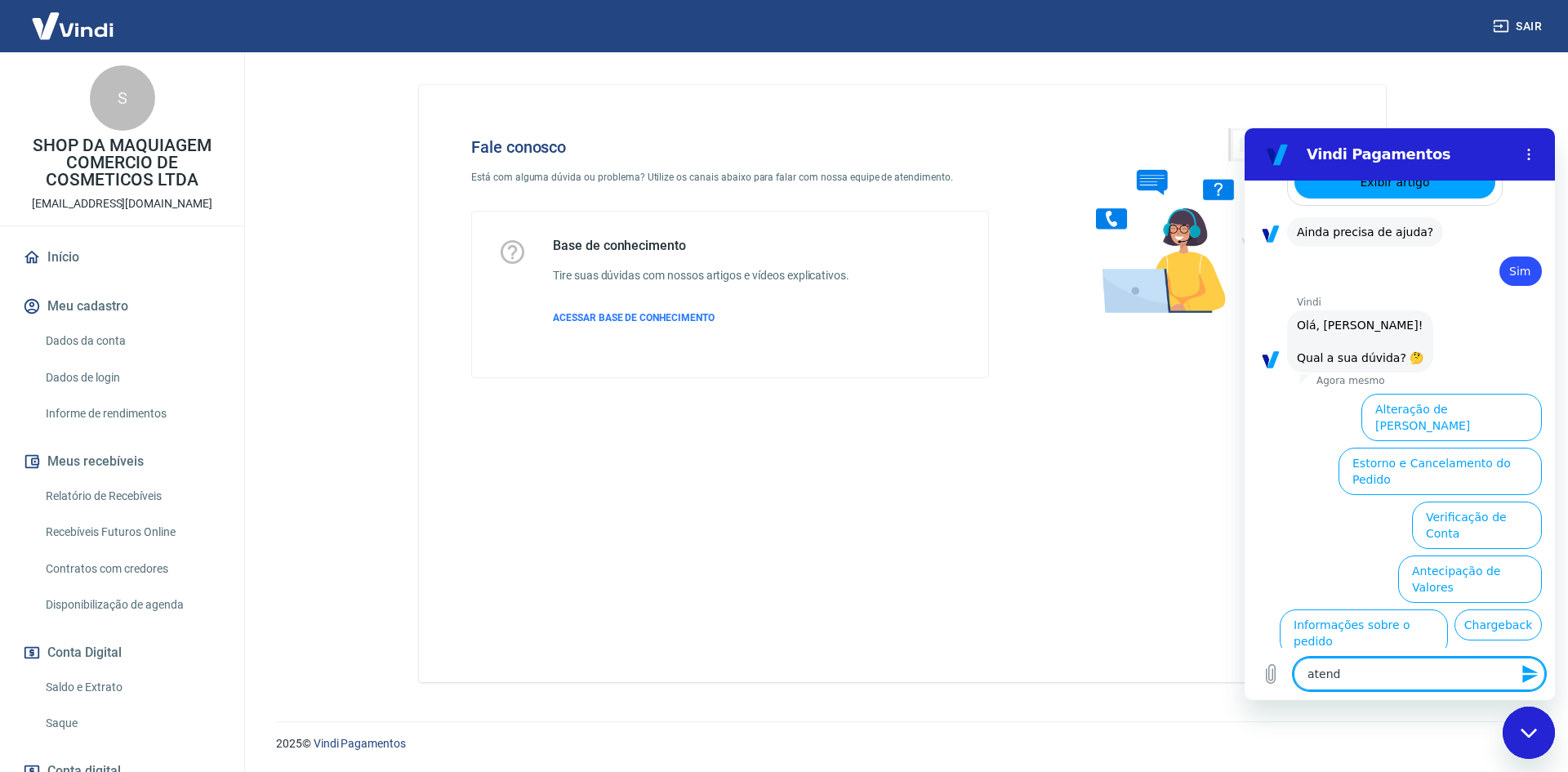
type textarea "x"
type textarea "atendim"
type textarea "x"
type textarea "atendime"
type textarea "x"
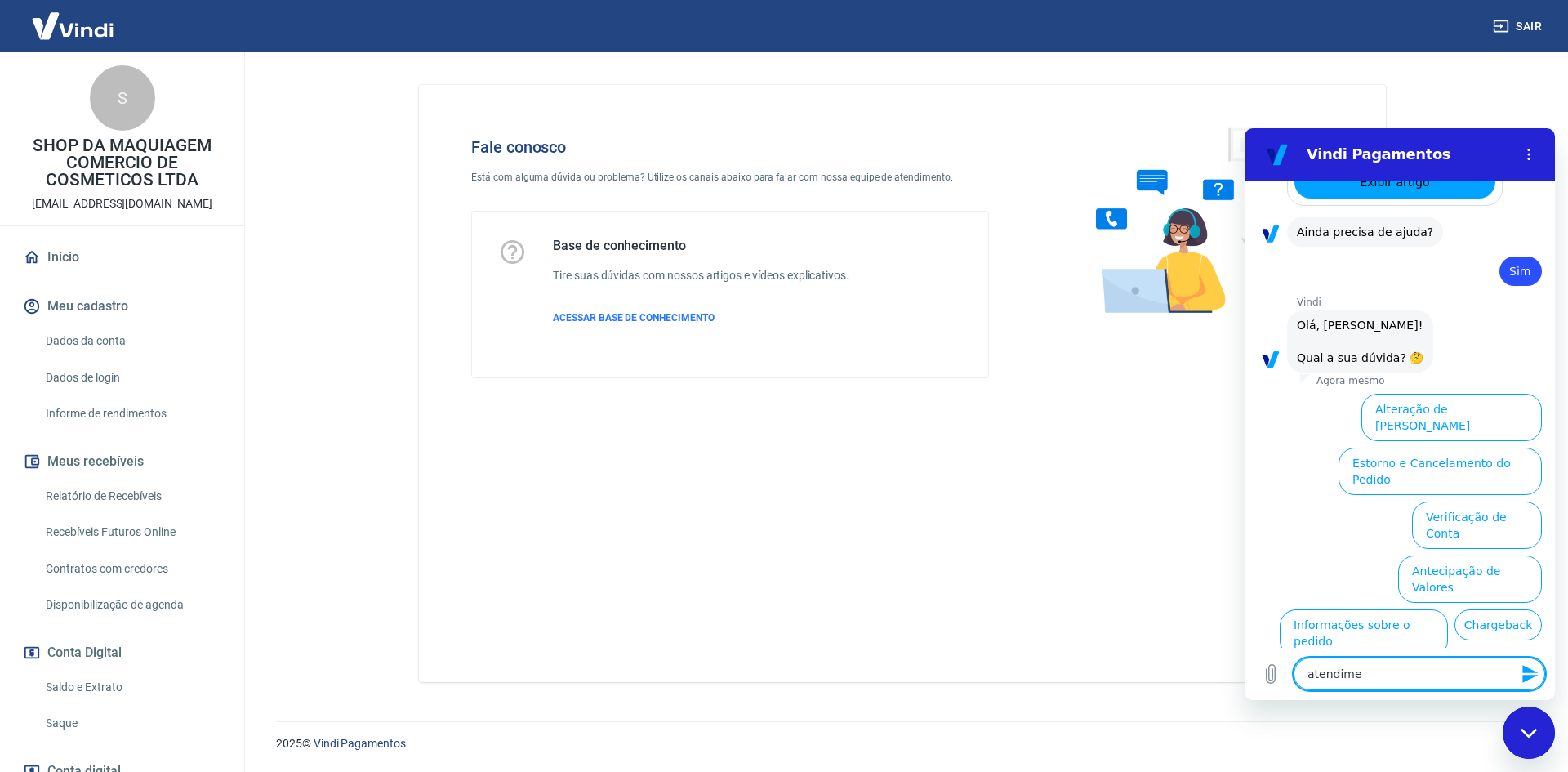
type textarea "atendimen"
type textarea "x"
type textarea "atendiment"
type textarea "x"
type textarea "atendimento"
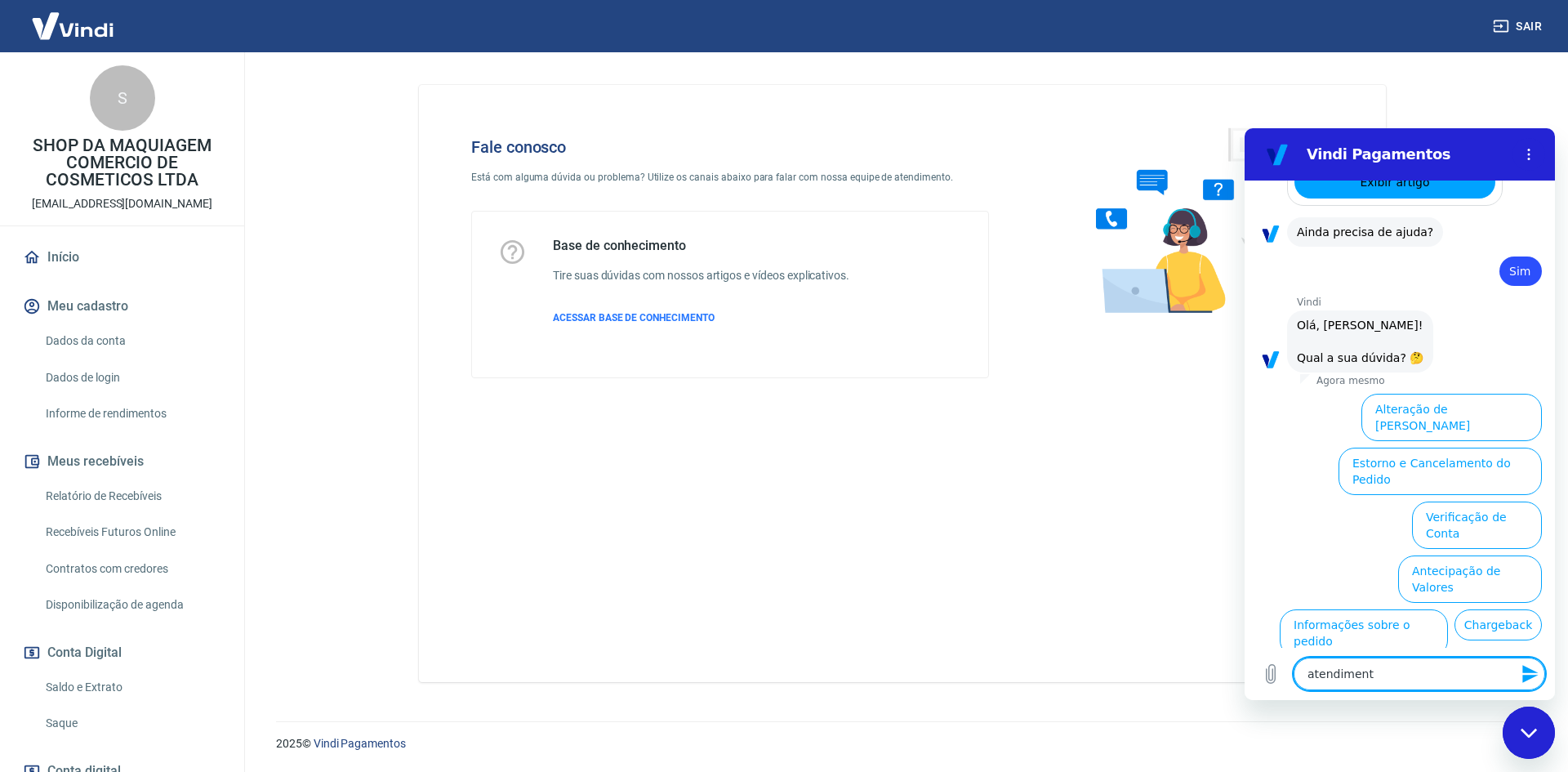
type textarea "x"
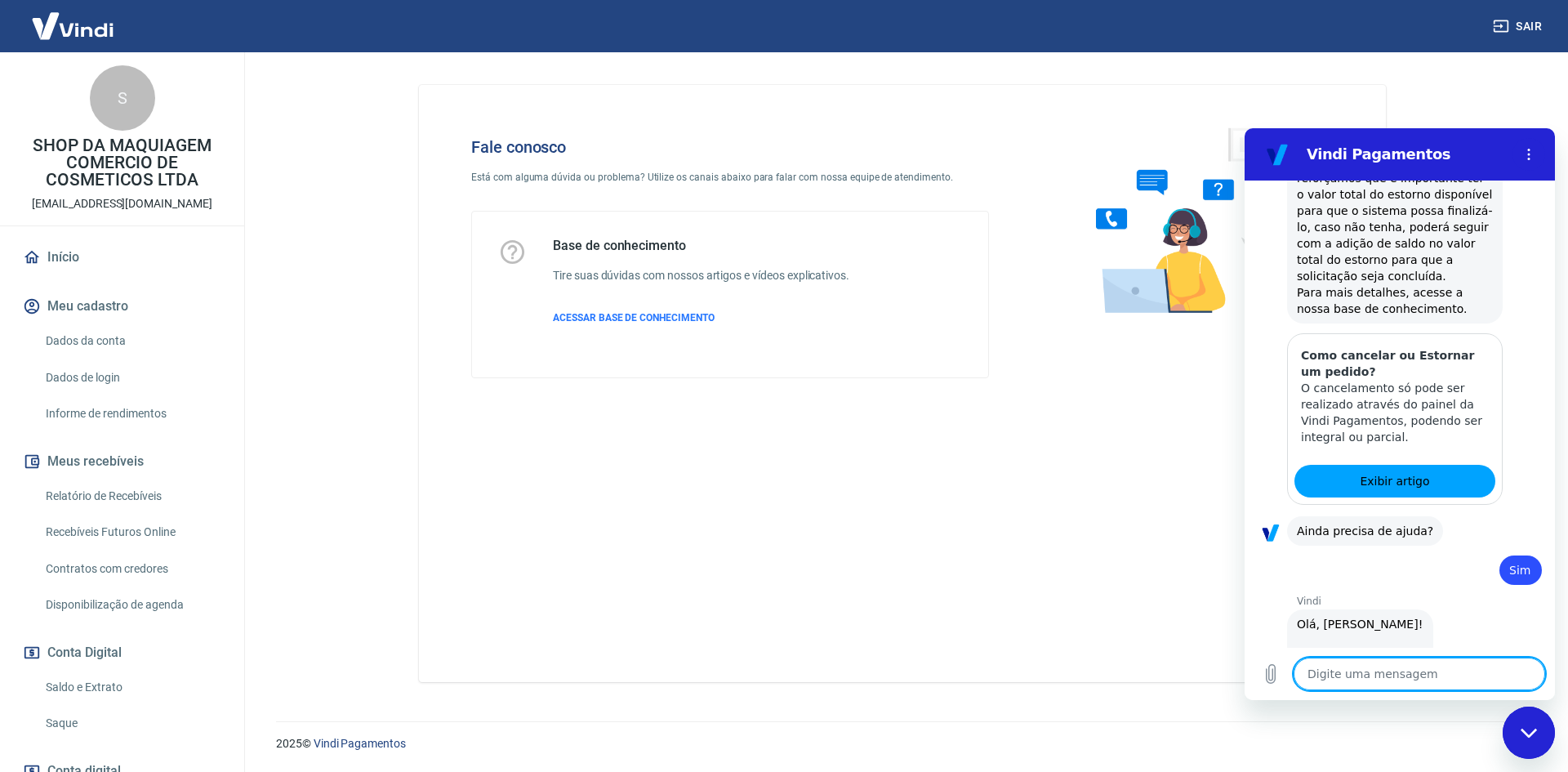
type textarea "x"
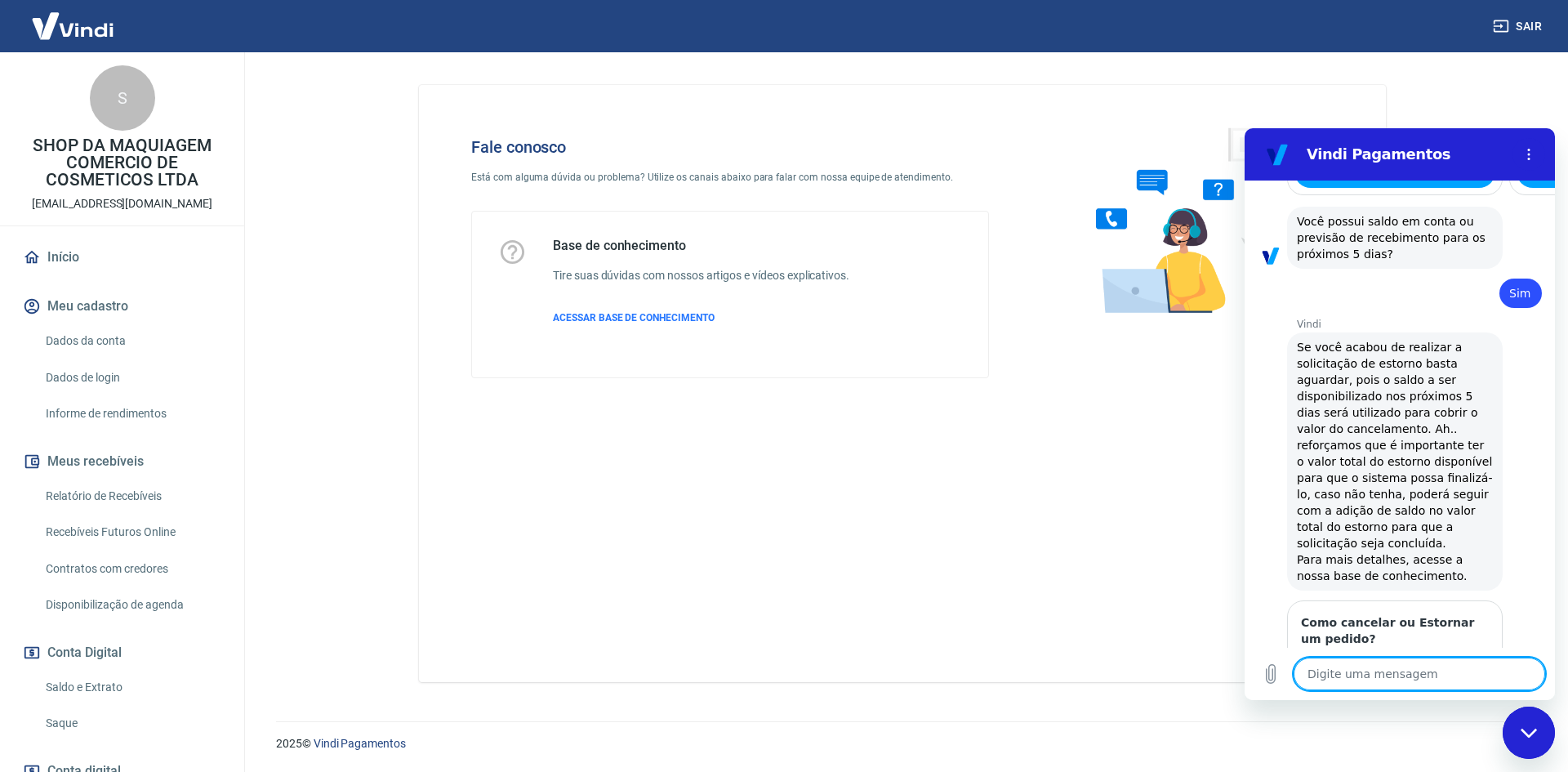
scroll to position [2315, 0]
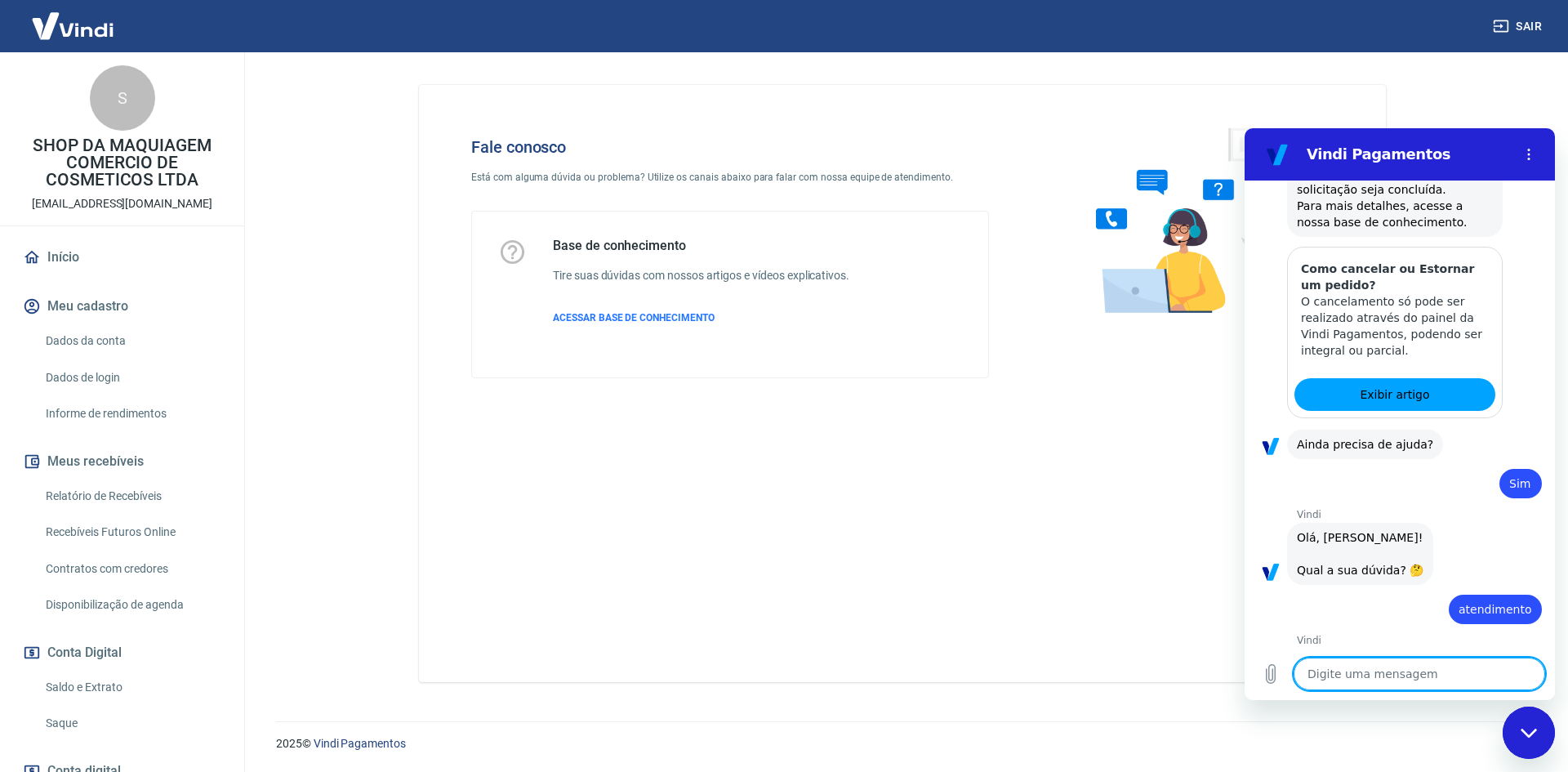
type textarea "e"
type textarea "x"
type textarea "es"
type textarea "x"
type textarea "est"
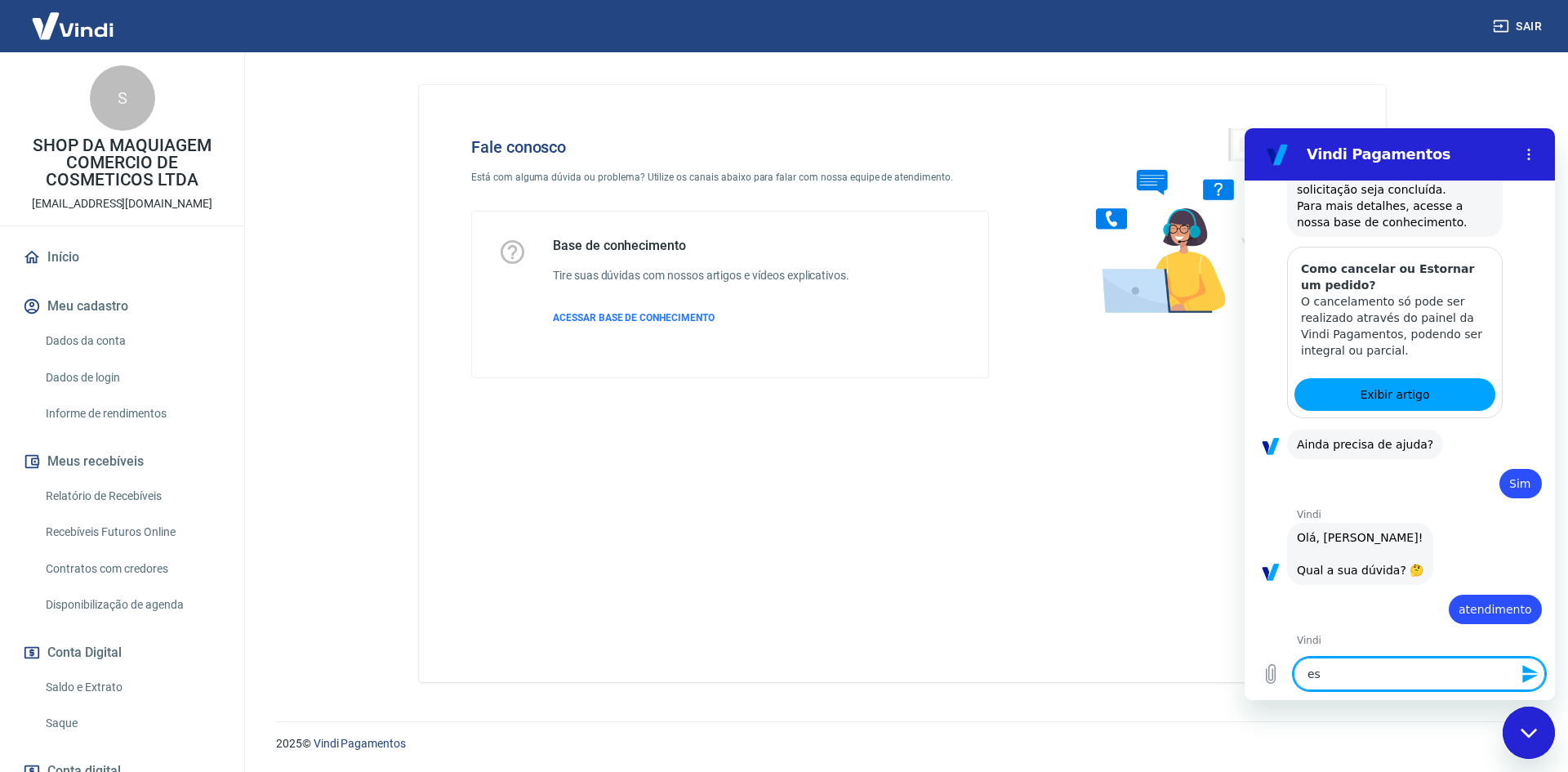
type textarea "x"
type textarea "esto"
type textarea "x"
type textarea "estor"
type textarea "x"
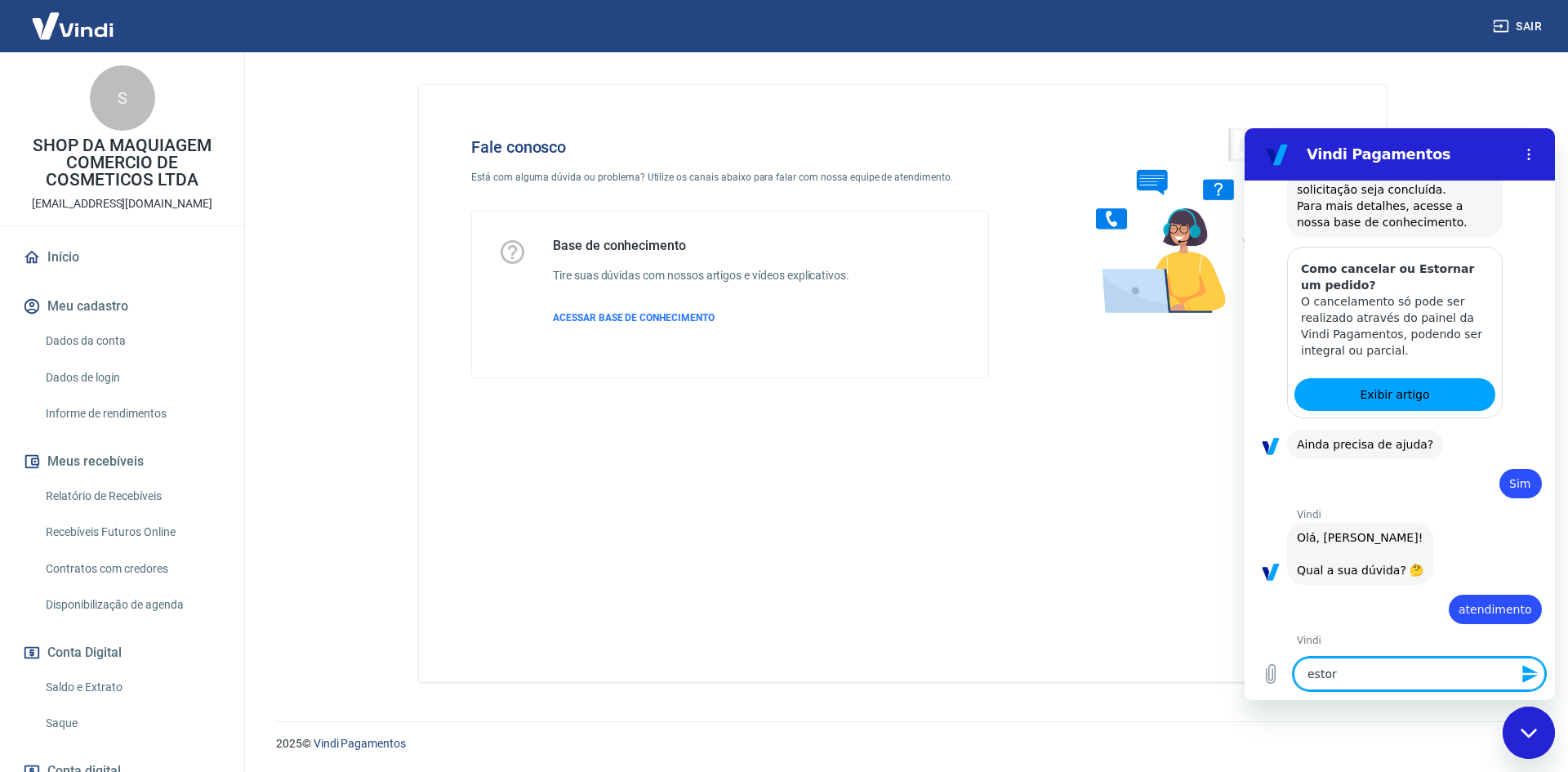
type textarea "estorn"
type textarea "x"
type textarea "estorno"
type textarea "x"
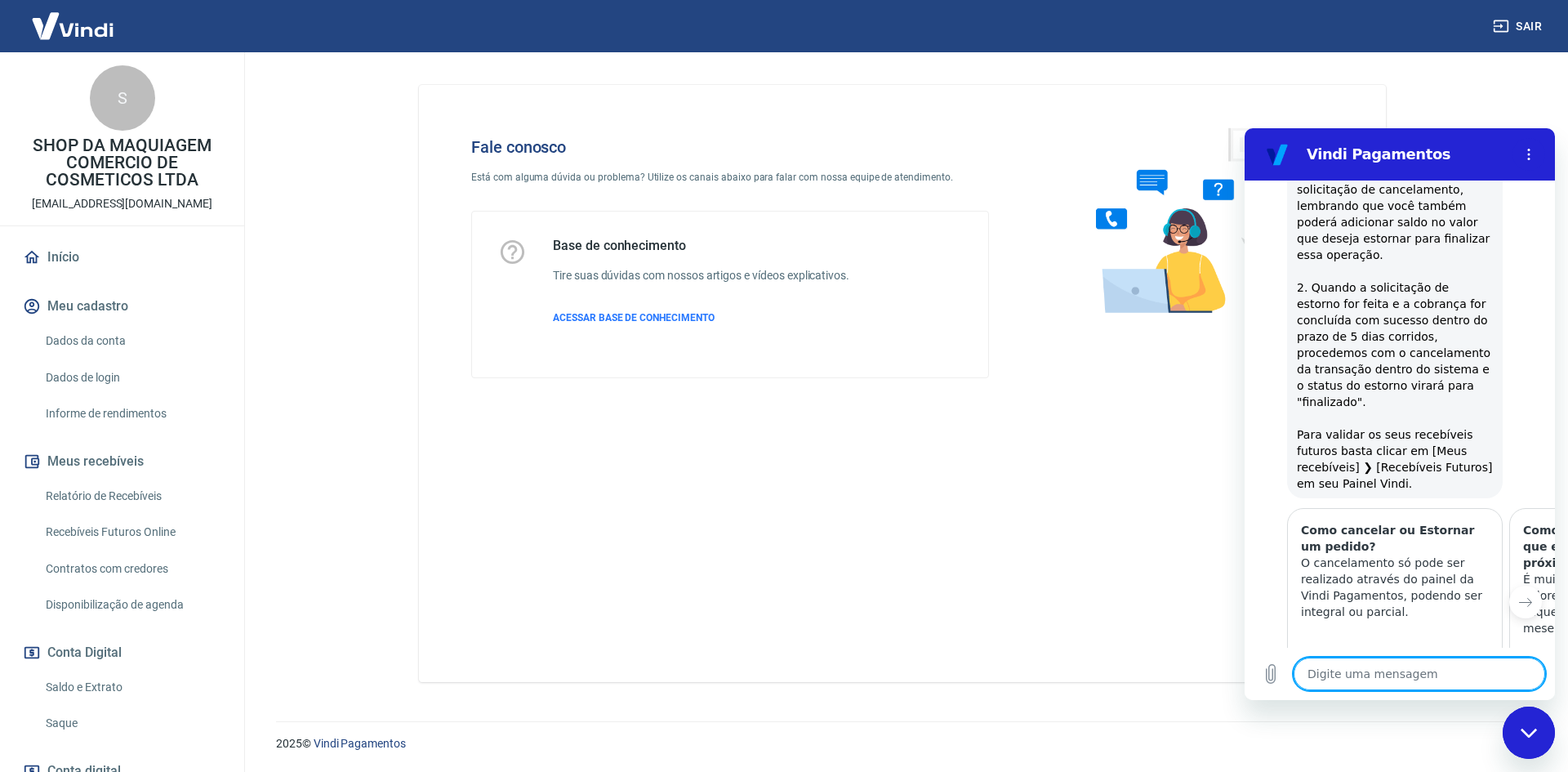
scroll to position [1542, 0]
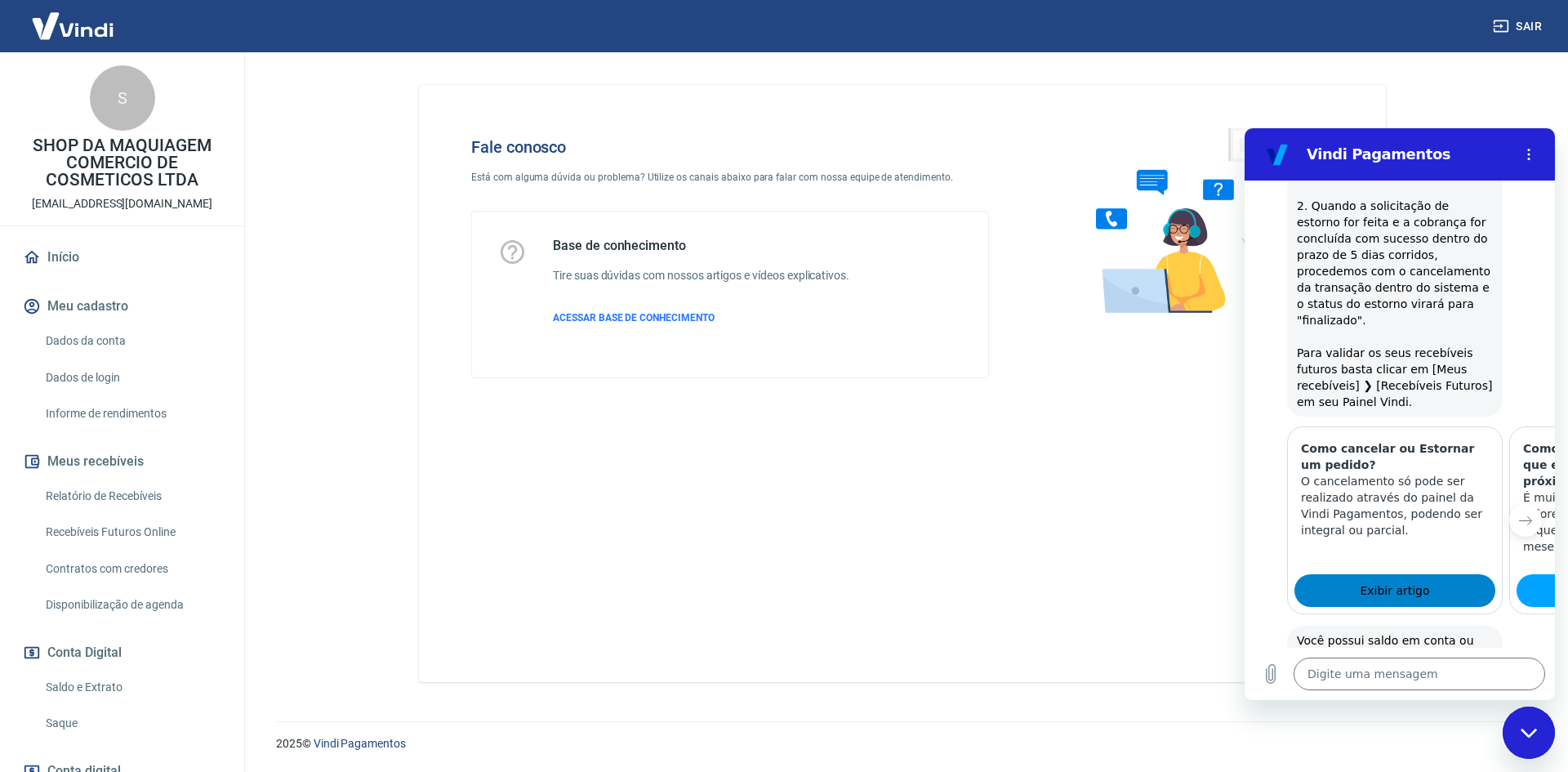
click at [1391, 574] on link "Exibir artigo" at bounding box center [1394, 591] width 201 height 32
type textarea "x"
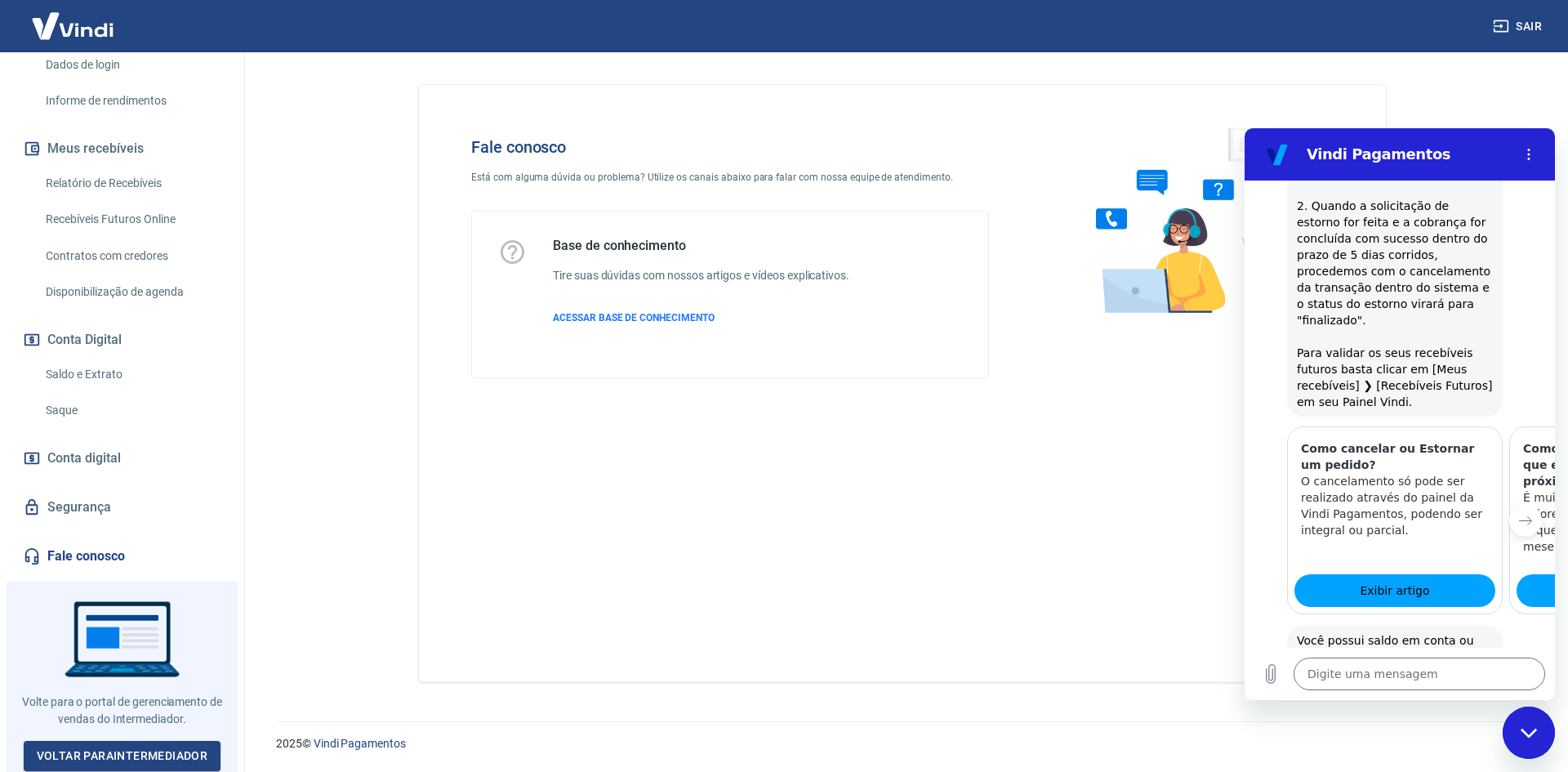
drag, startPoint x: 97, startPoint y: 561, endPoint x: 772, endPoint y: 580, distance: 675.3
click at [97, 561] on link "Fale conosco" at bounding box center [122, 556] width 205 height 36
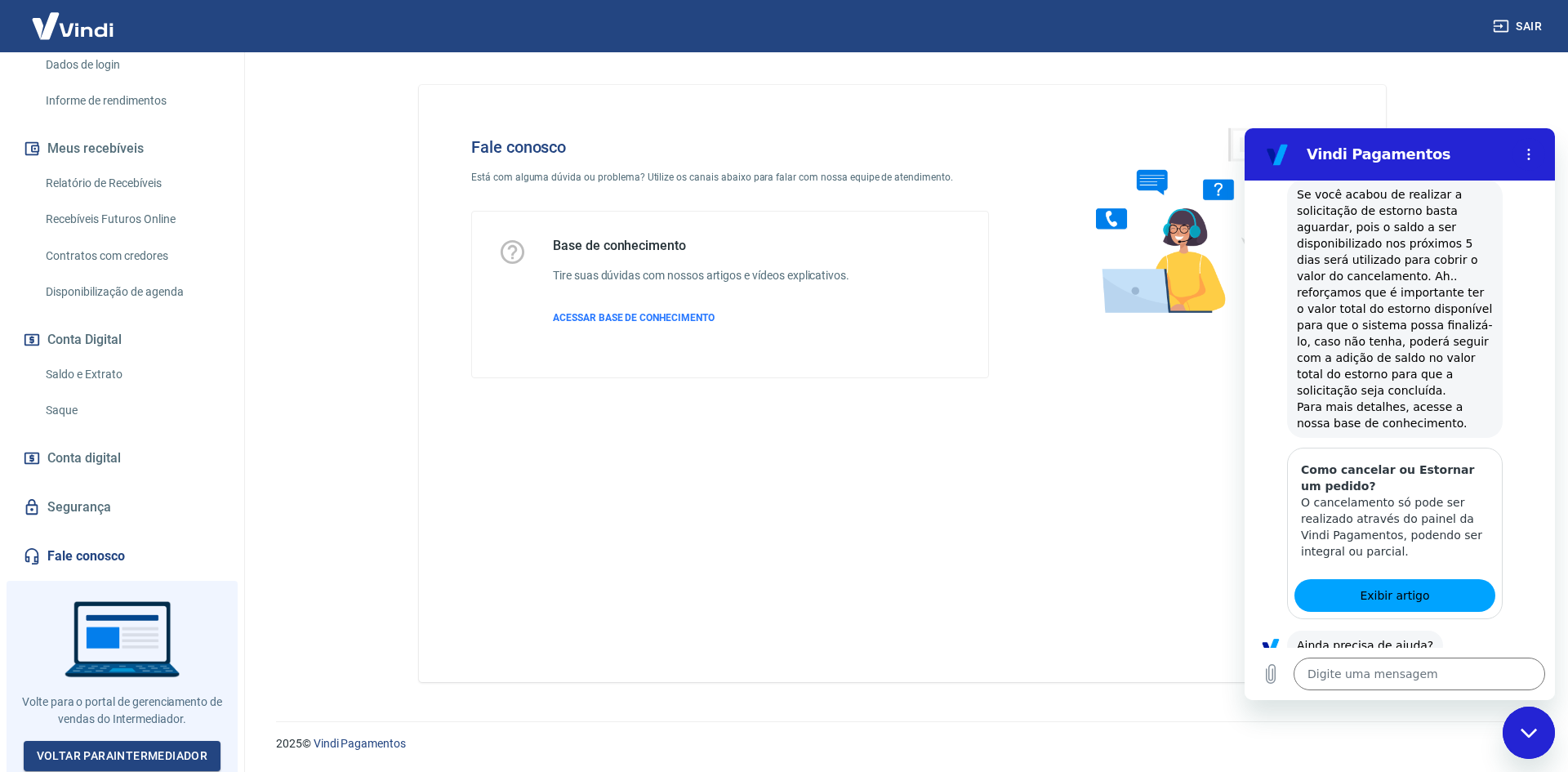
scroll to position [2441, 0]
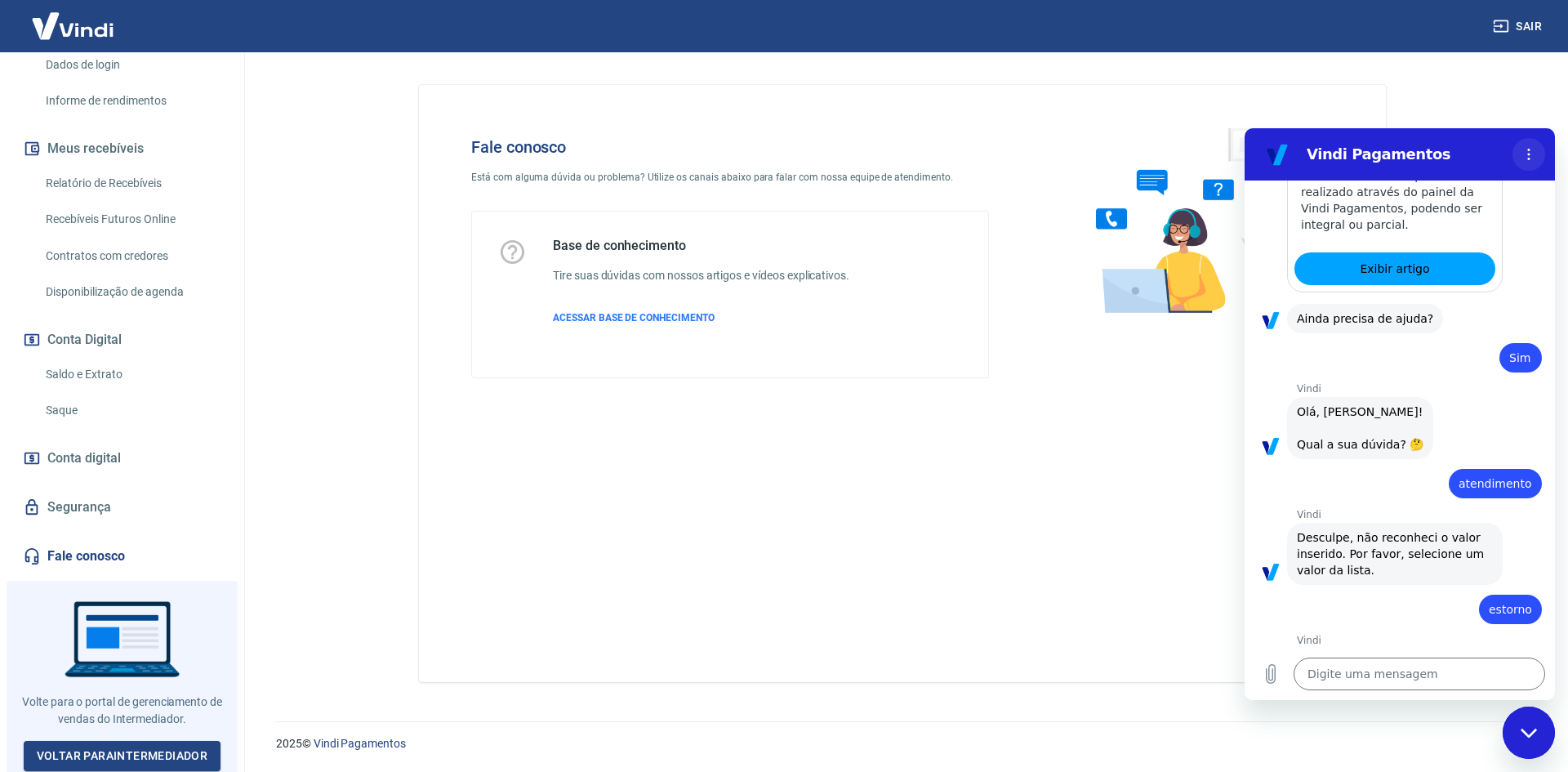
click at [1531, 144] on button "Menu de opções" at bounding box center [1529, 155] width 32 height 32
click at [1415, 459] on div "diz: atendimento" at bounding box center [1393, 478] width 298 height 39
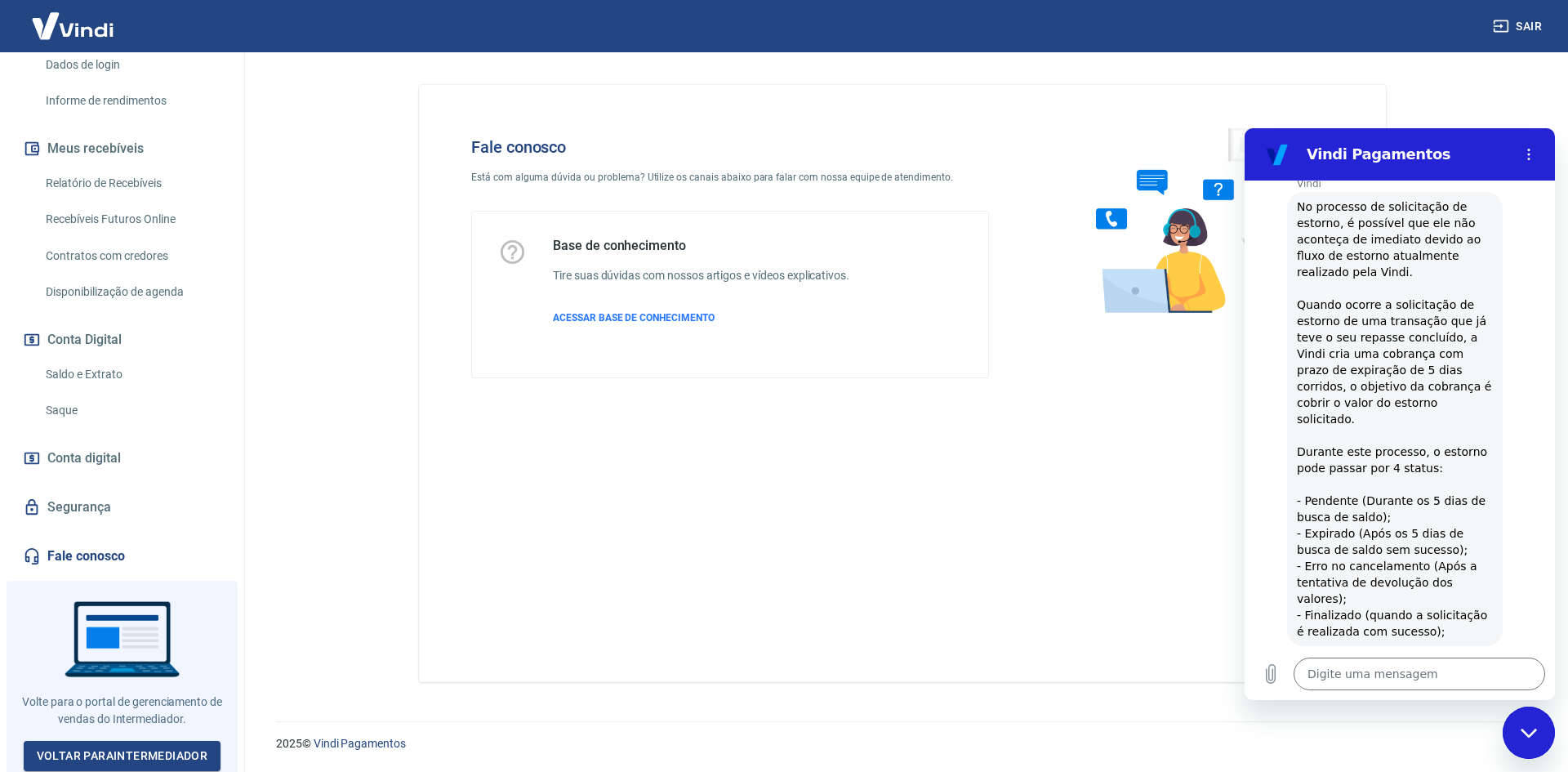
scroll to position [0, 0]
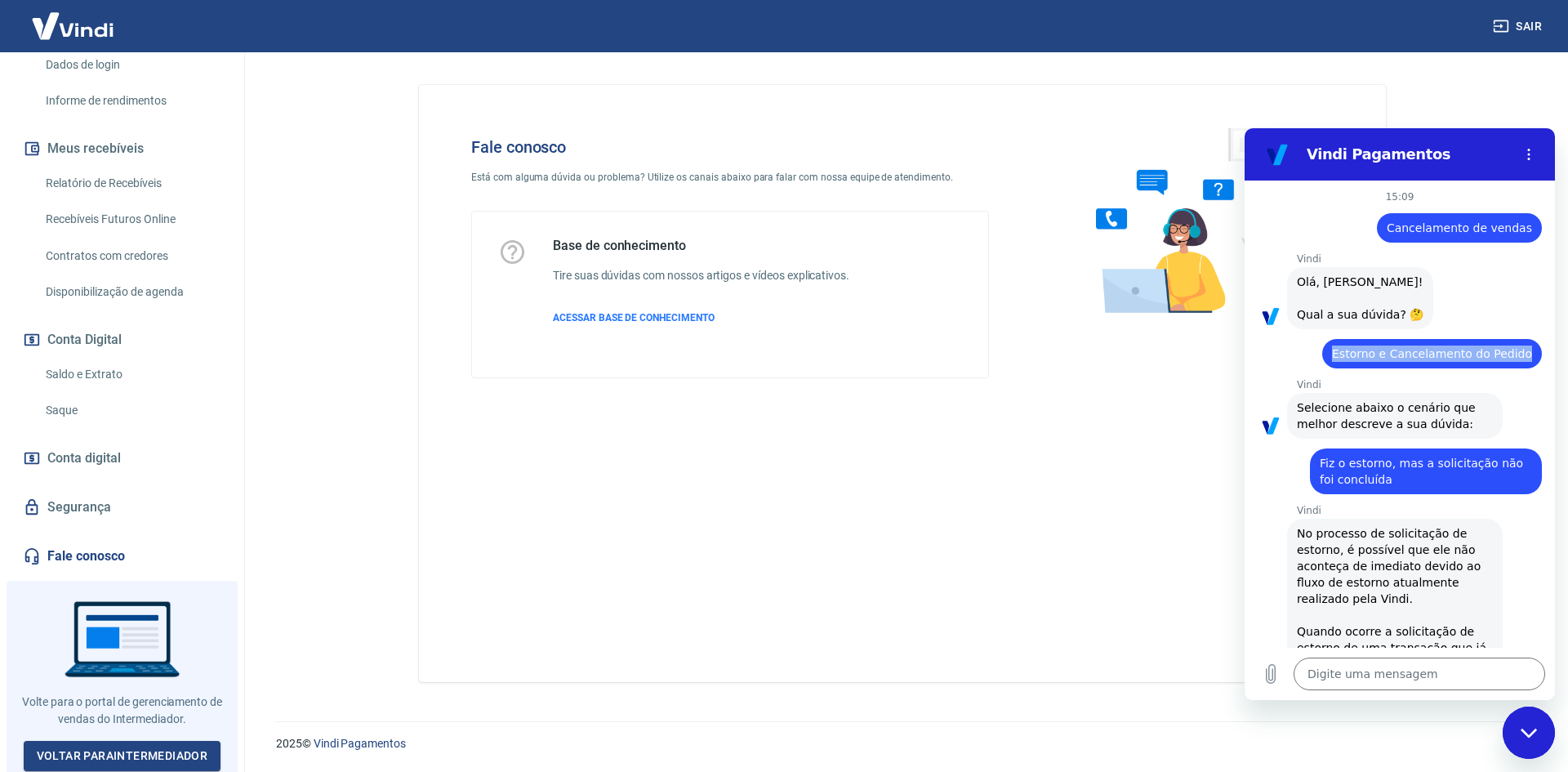
drag, startPoint x: 1346, startPoint y: 373, endPoint x: 1522, endPoint y: 380, distance: 176.1
click at [1522, 368] on div "diz: Estorno e Cancelamento do Pedido" at bounding box center [1433, 353] width 219 height 30
copy span "Estorno e Cancelamento do Pedido"
click at [1377, 677] on textarea at bounding box center [1420, 674] width 252 height 32
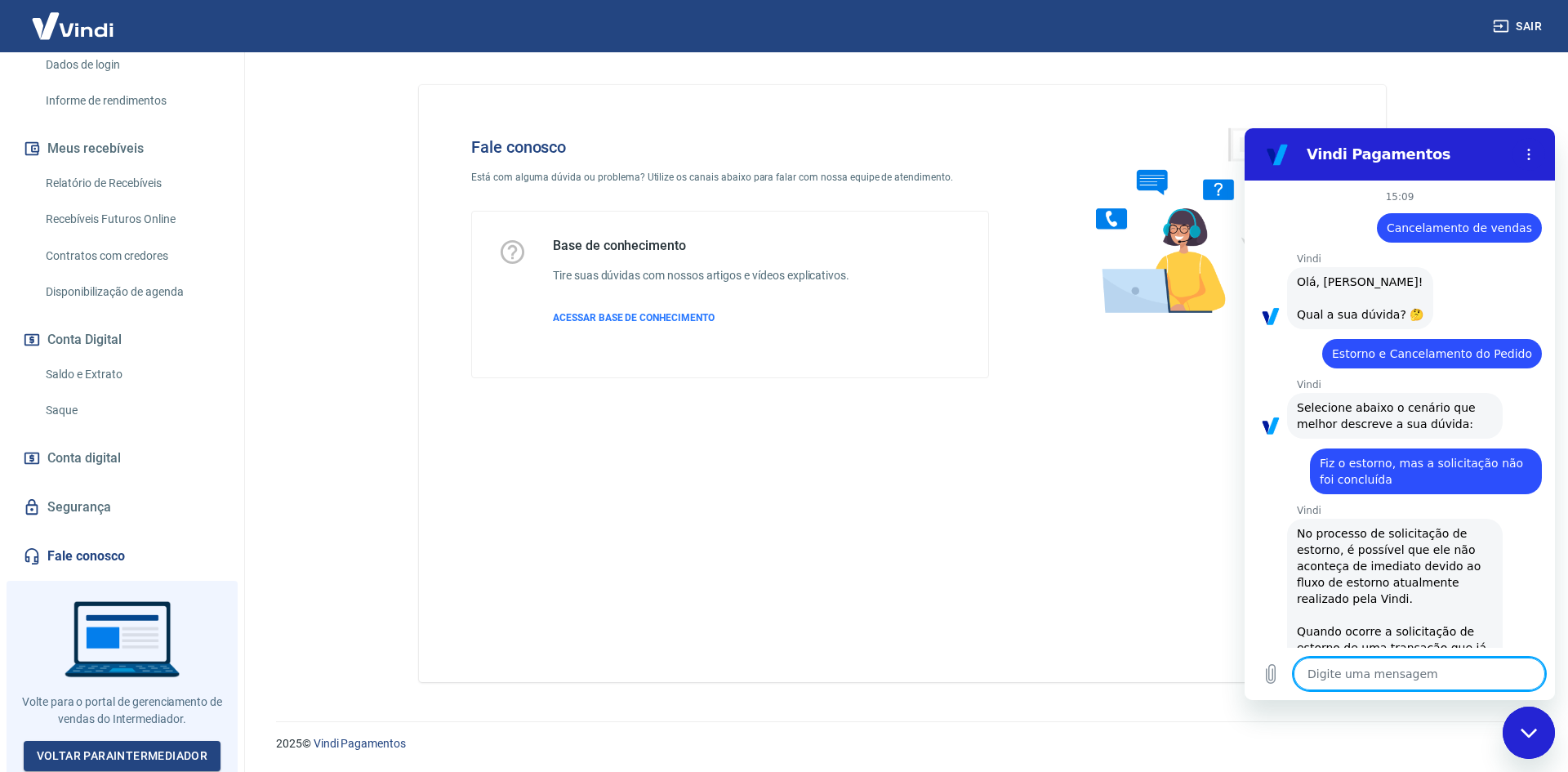
paste textarea "Estorno e Cancelamento do Pedido"
type textarea "Estorno e Cancelamento do Pedido"
type textarea "x"
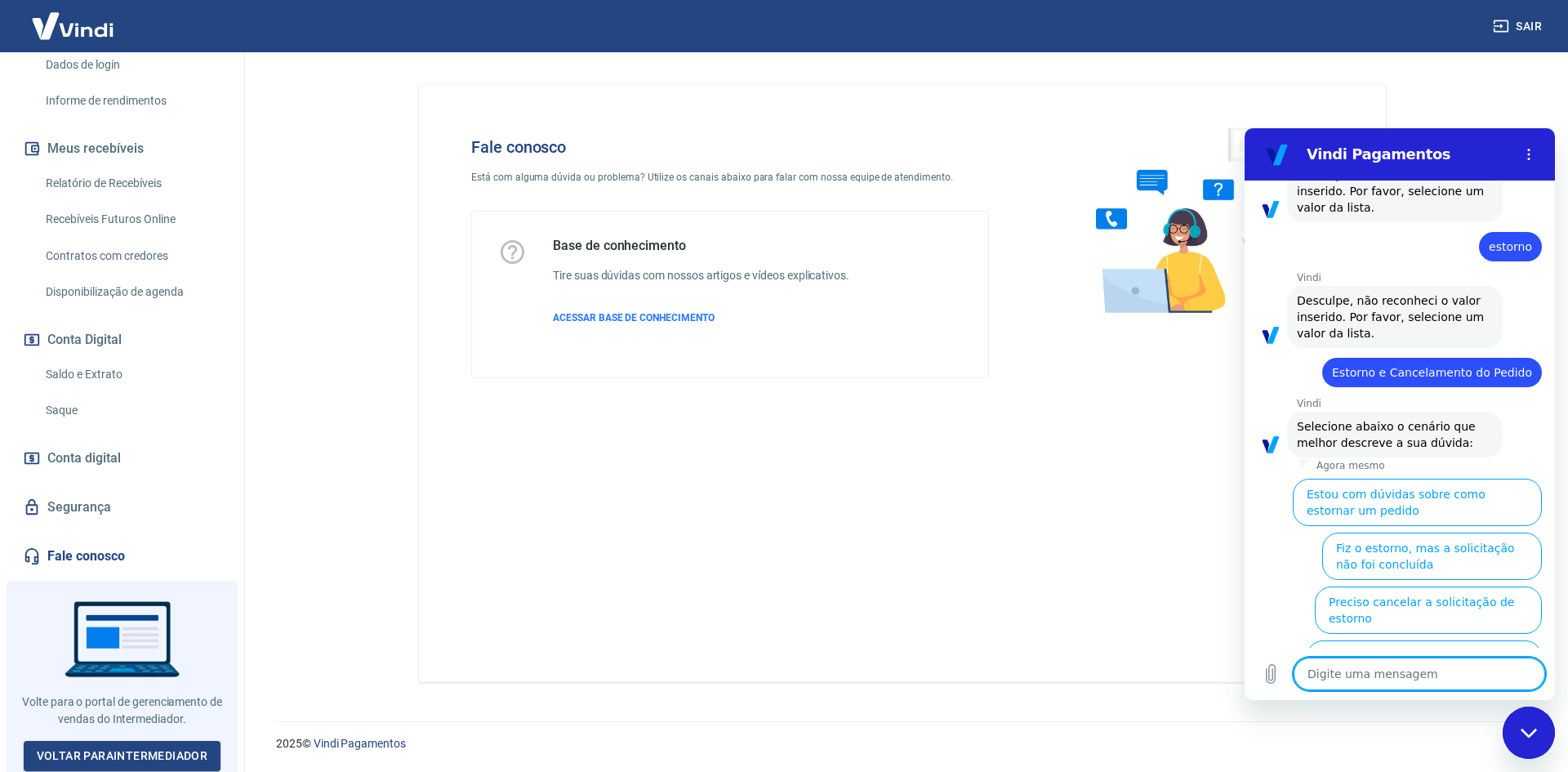
scroll to position [2842, 0]
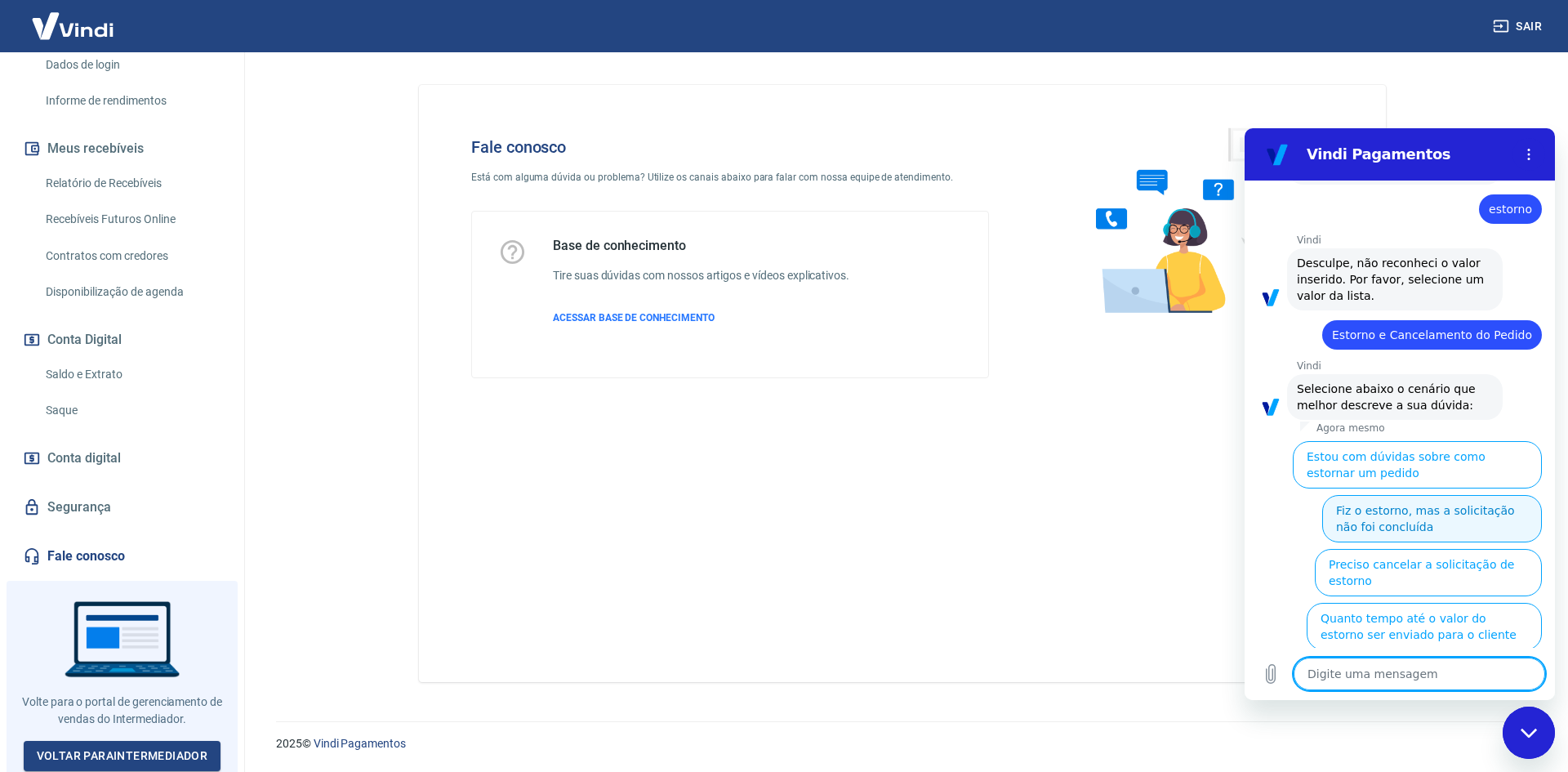
click at [1357, 495] on button "Fiz o estorno, mas a solicitação não foi concluída" at bounding box center [1433, 519] width 219 height 48
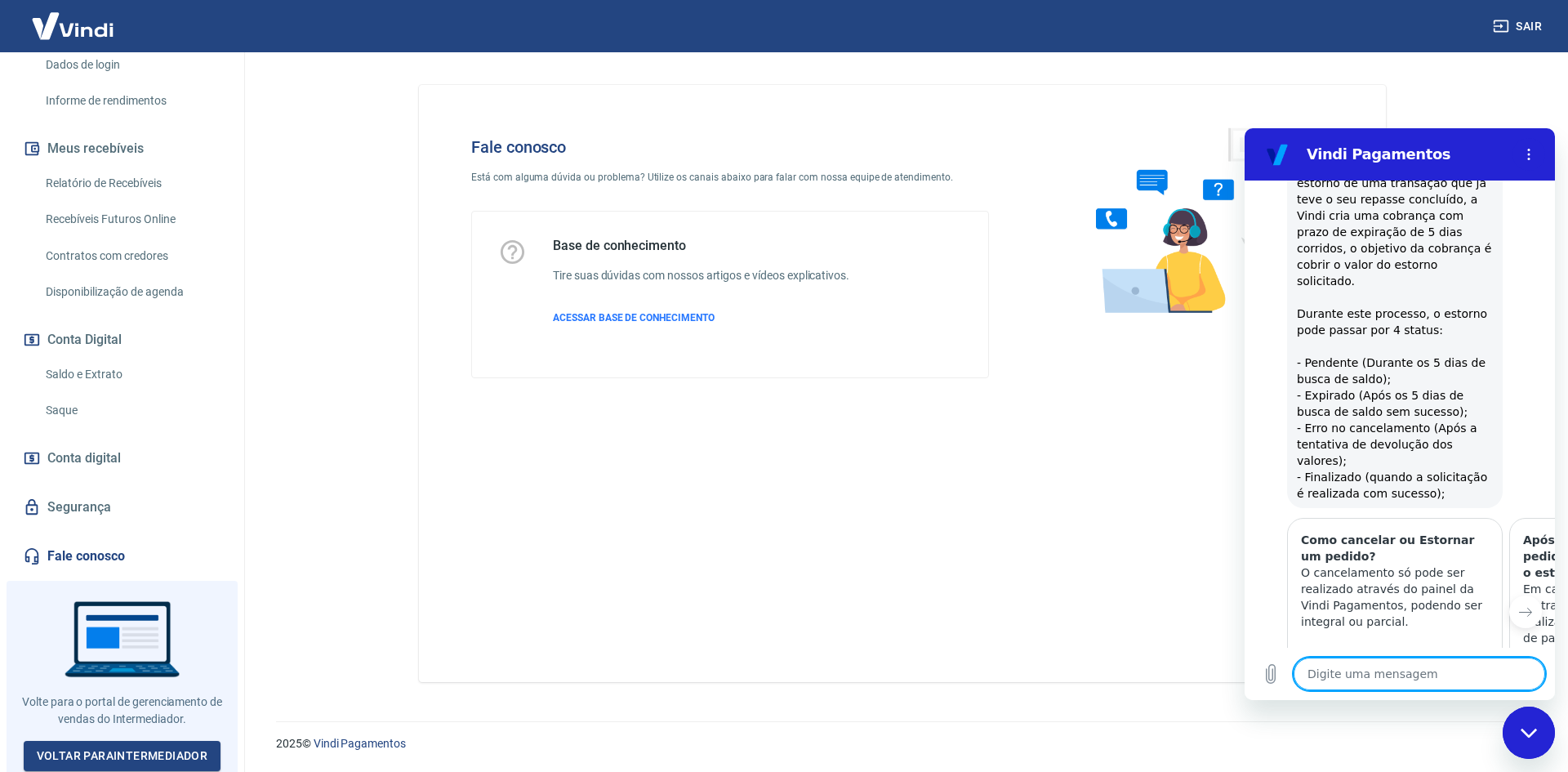
scroll to position [3367, 0]
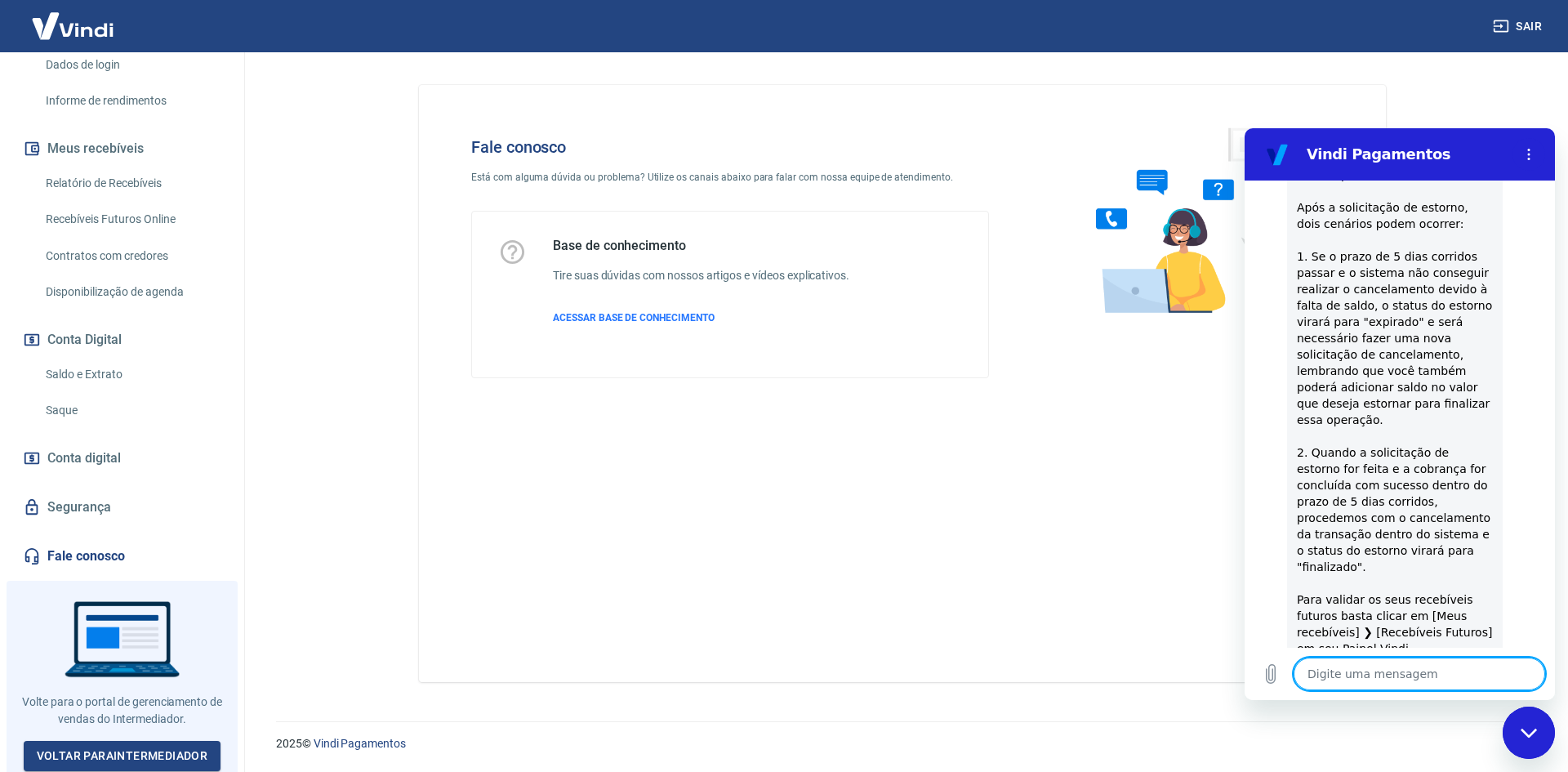
scroll to position [4037, 0]
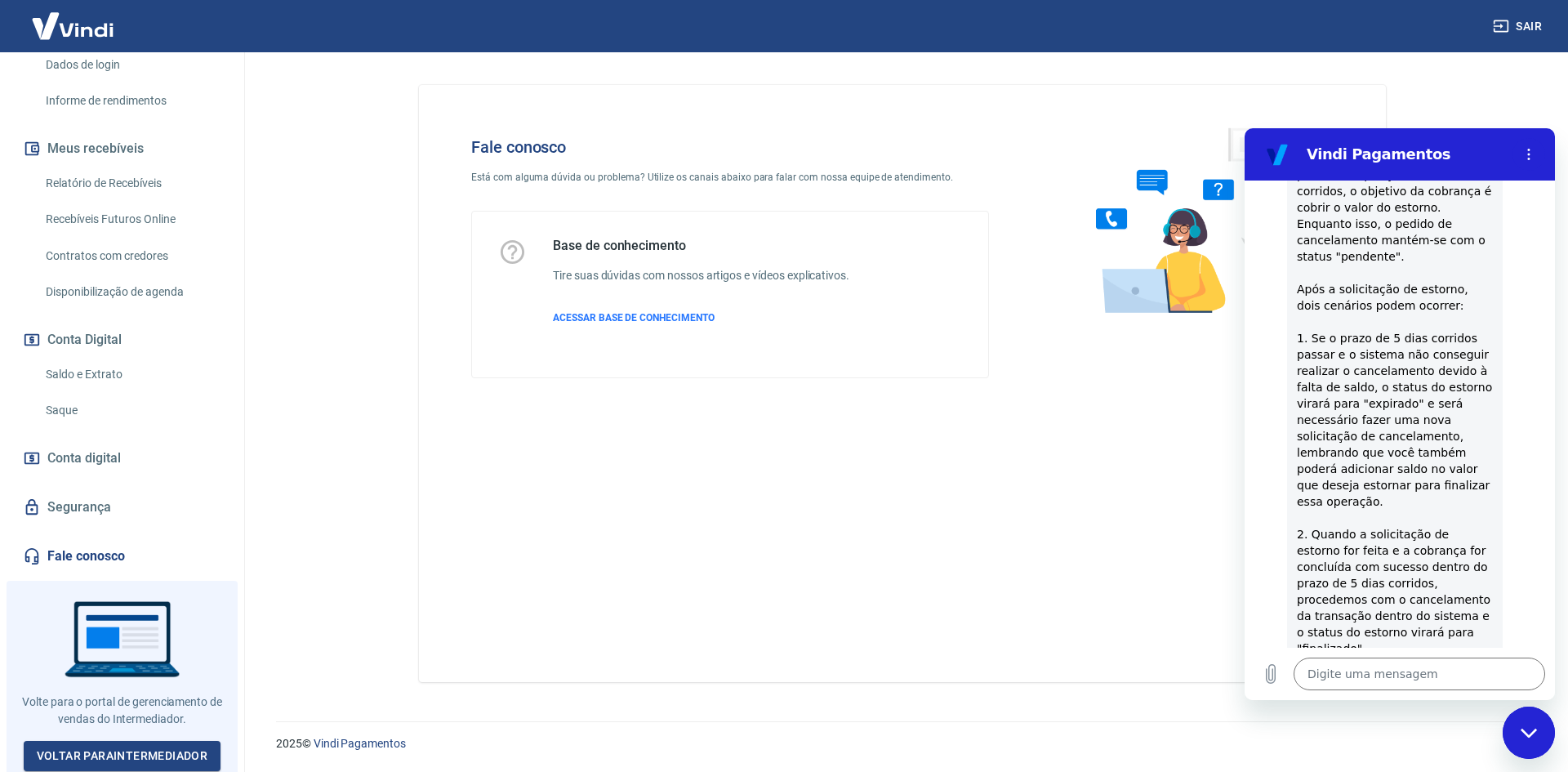
type textarea "x"
